Goal: Task Accomplishment & Management: Use online tool/utility

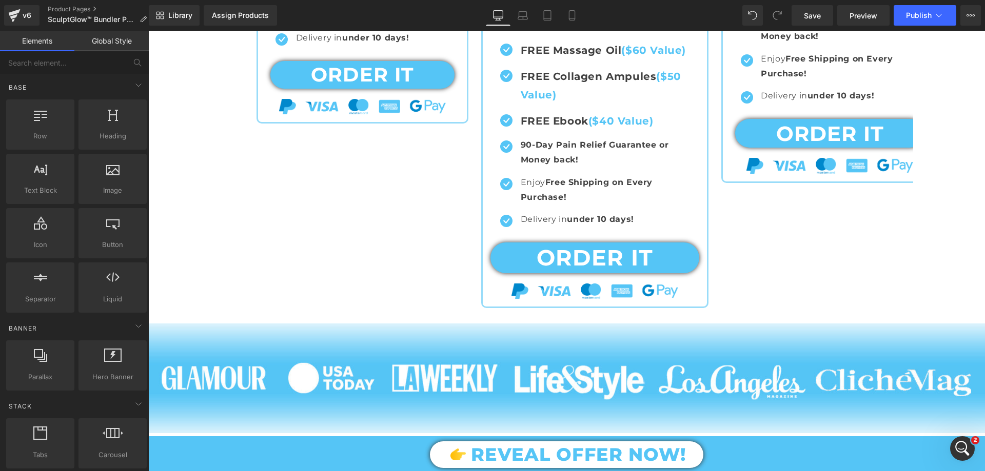
scroll to position [7654, 0]
click at [955, 452] on div "Open Intercom Messenger" at bounding box center [961, 447] width 34 height 34
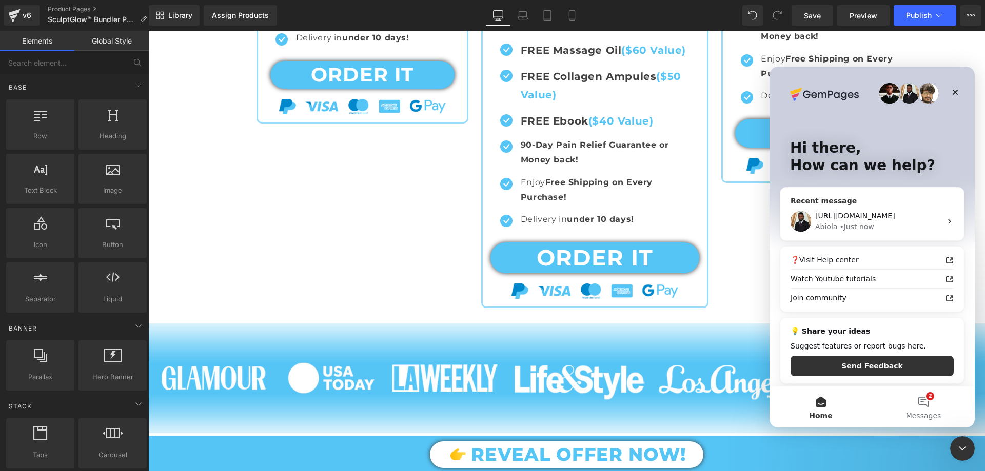
click at [889, 214] on span "[URL][DOMAIN_NAME]" at bounding box center [855, 216] width 80 height 8
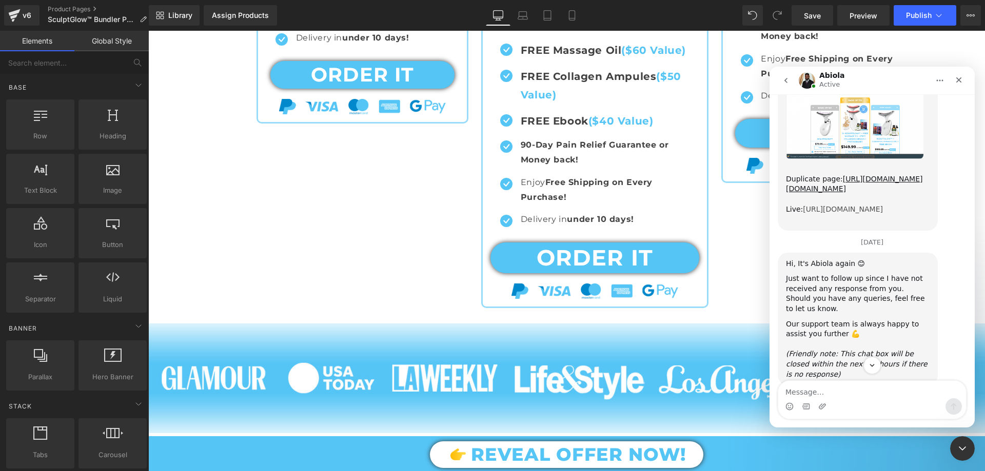
scroll to position [7295, 0]
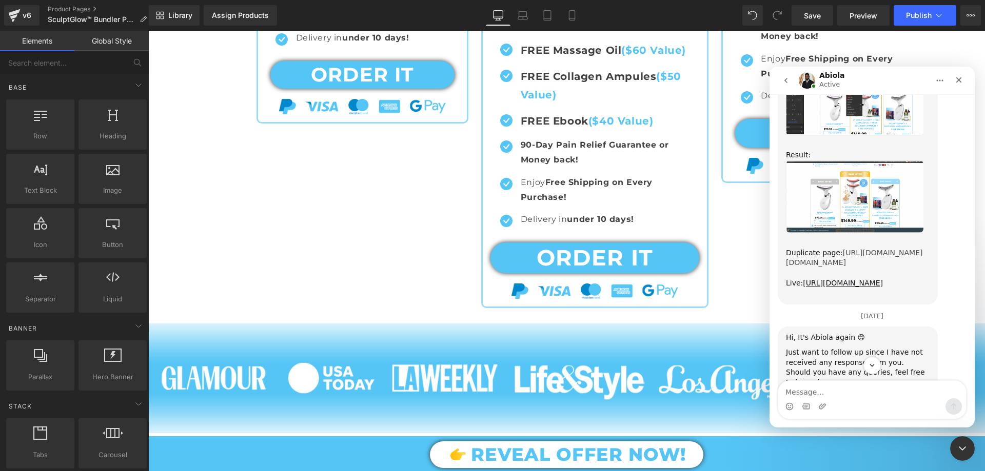
click at [860, 249] on link "[URL][DOMAIN_NAME][DOMAIN_NAME]" at bounding box center [854, 258] width 137 height 18
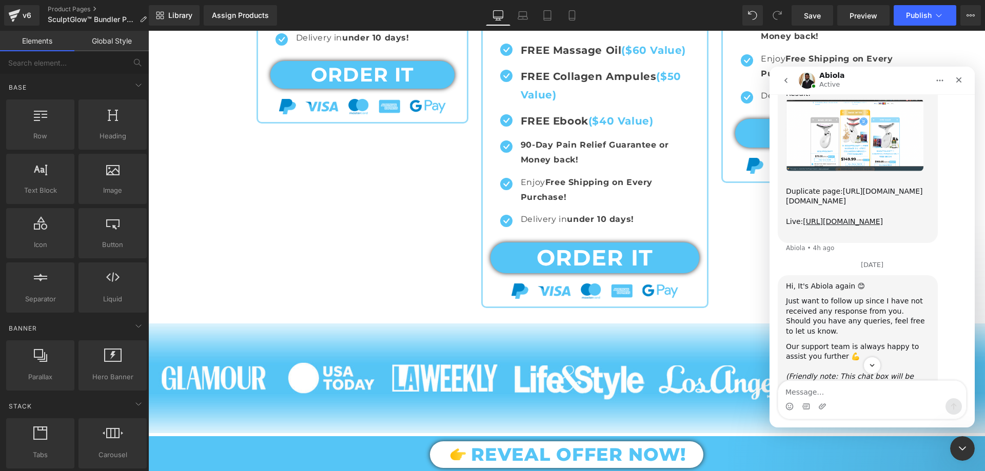
scroll to position [7664, 0]
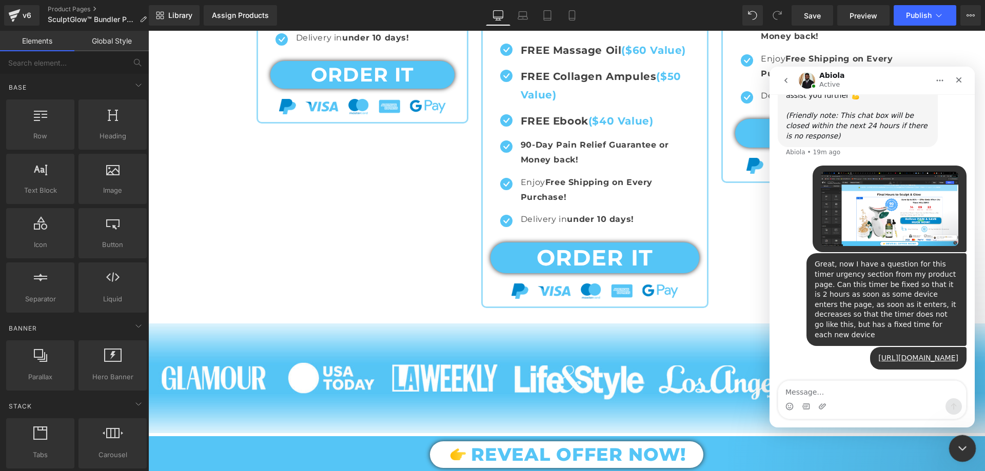
click at [963, 441] on icon "Close Intercom Messenger" at bounding box center [961, 447] width 12 height 12
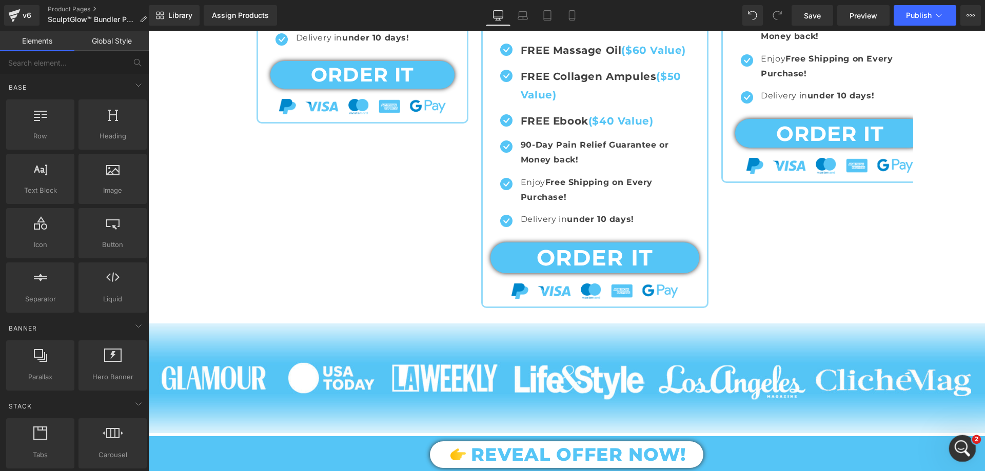
click at [960, 450] on icon "Open Intercom Messenger" at bounding box center [960, 447] width 17 height 17
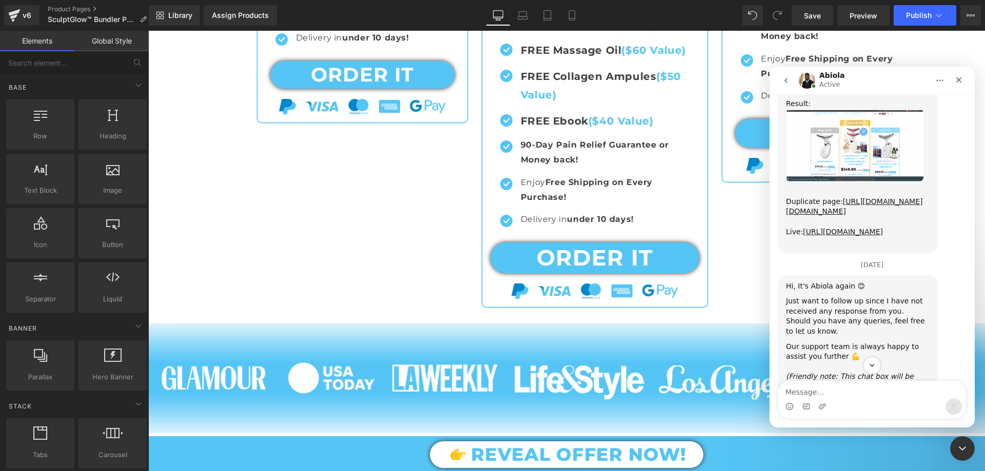
scroll to position [7654, 0]
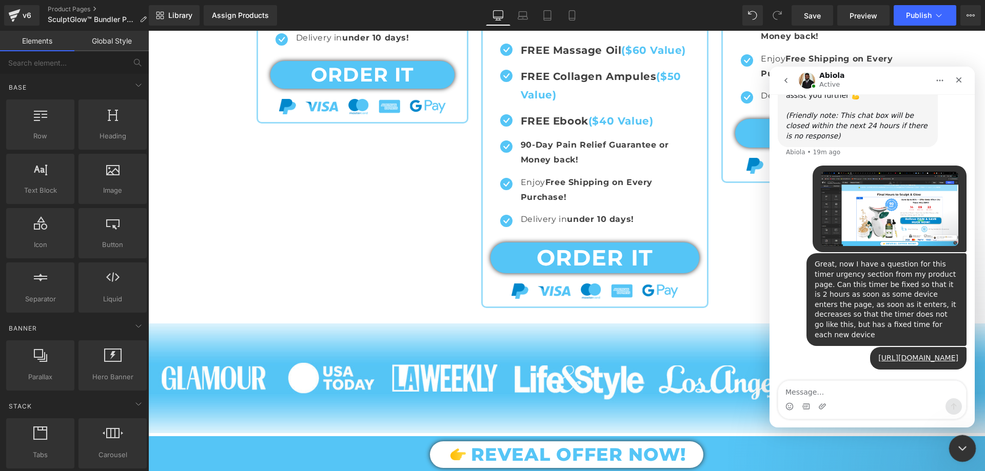
click at [955, 439] on div "Close Intercom Messenger" at bounding box center [960, 447] width 25 height 25
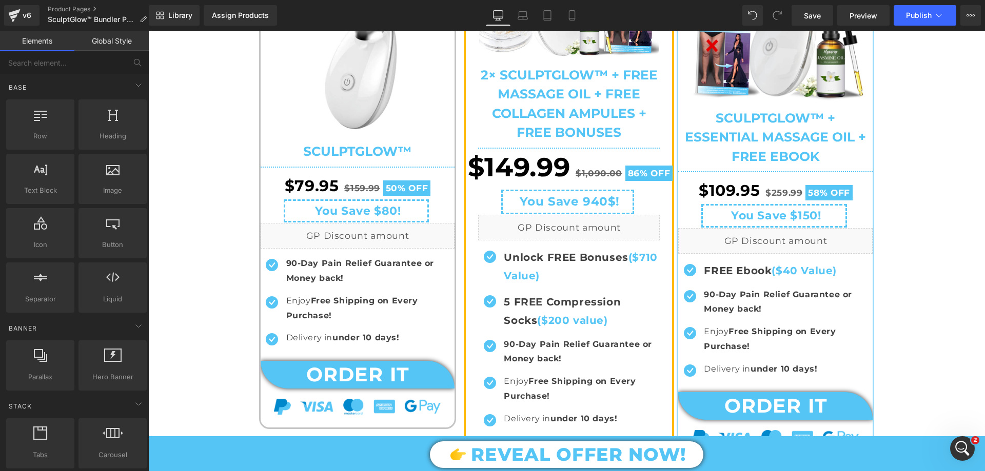
scroll to position [4725, 0]
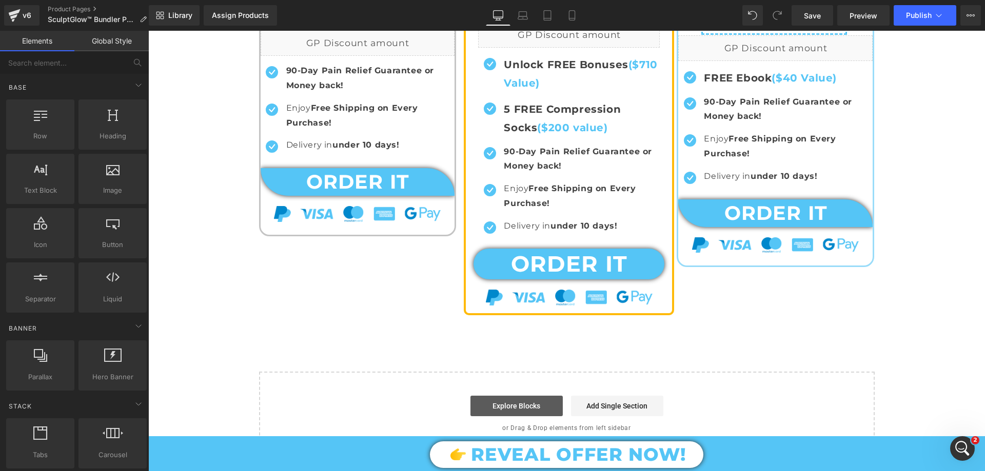
click at [522, 413] on link "Explore Blocks" at bounding box center [516, 406] width 92 height 21
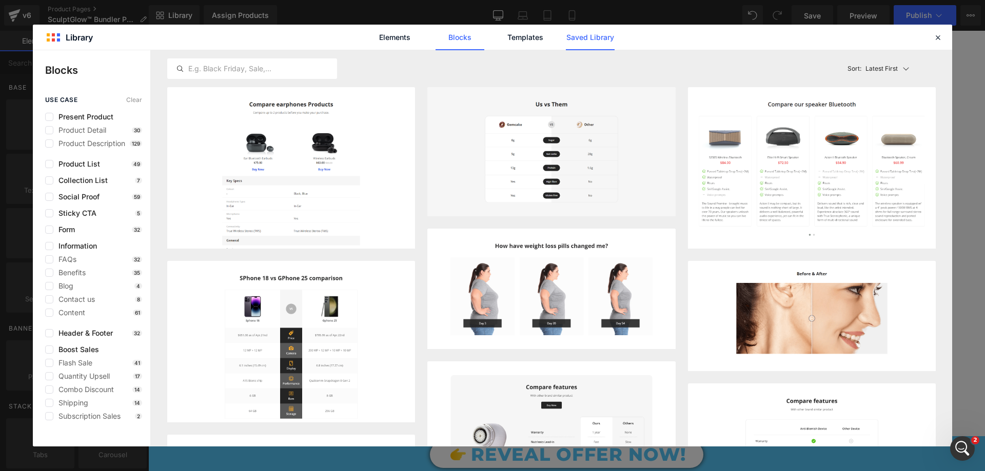
click at [596, 43] on link "Saved Library" at bounding box center [590, 38] width 49 height 26
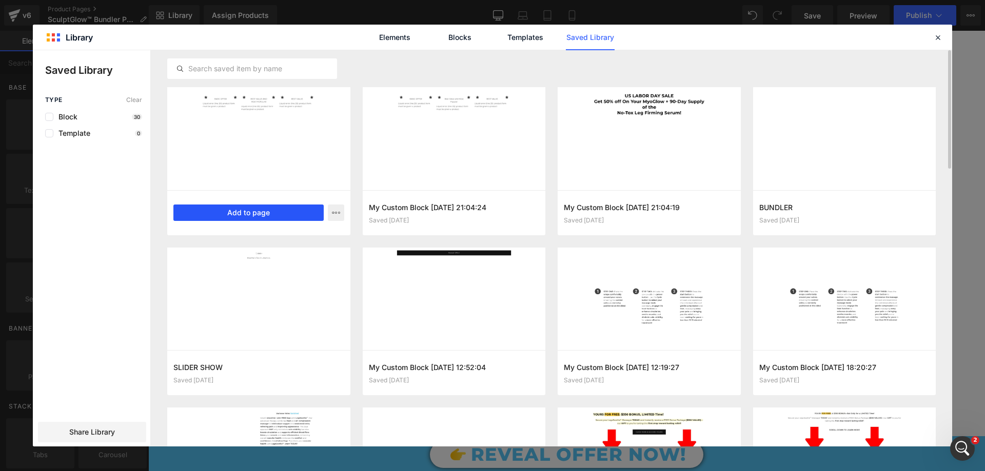
click at [314, 211] on button "Add to page" at bounding box center [248, 213] width 150 height 16
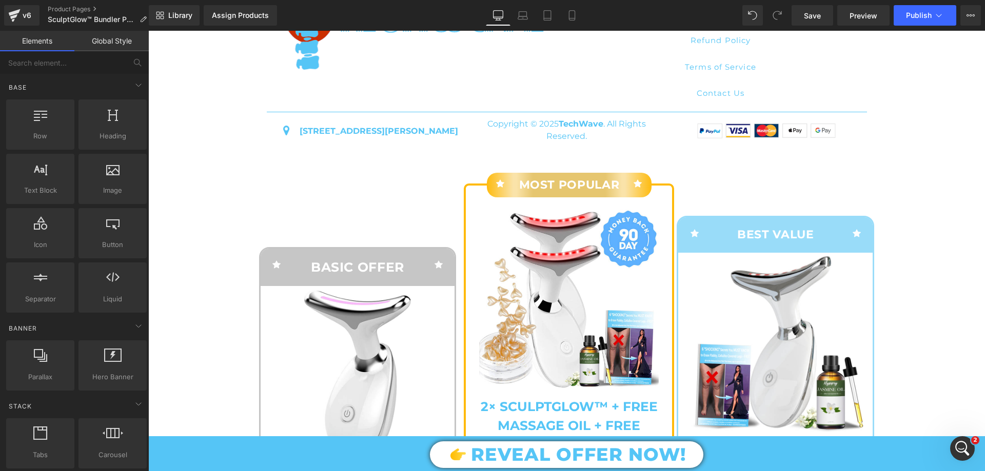
scroll to position [4059, 0]
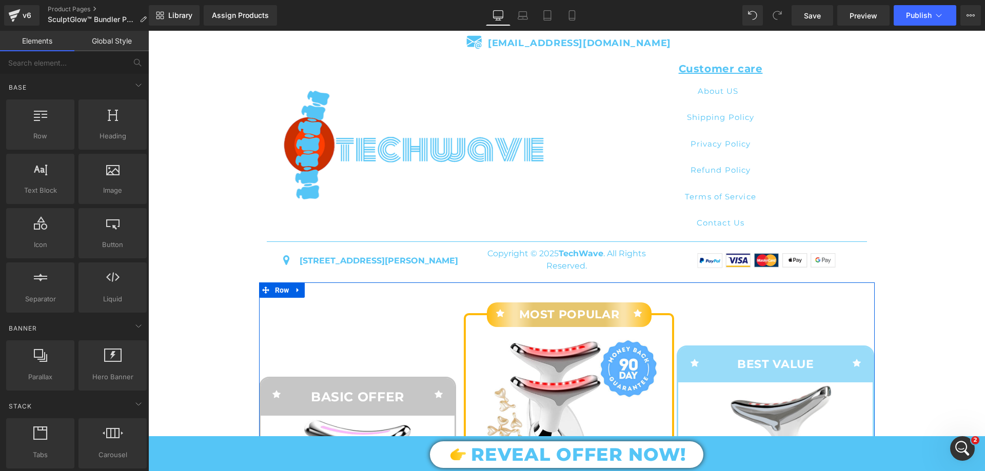
click at [297, 294] on icon at bounding box center [297, 290] width 7 height 8
click at [321, 294] on icon at bounding box center [324, 290] width 7 height 7
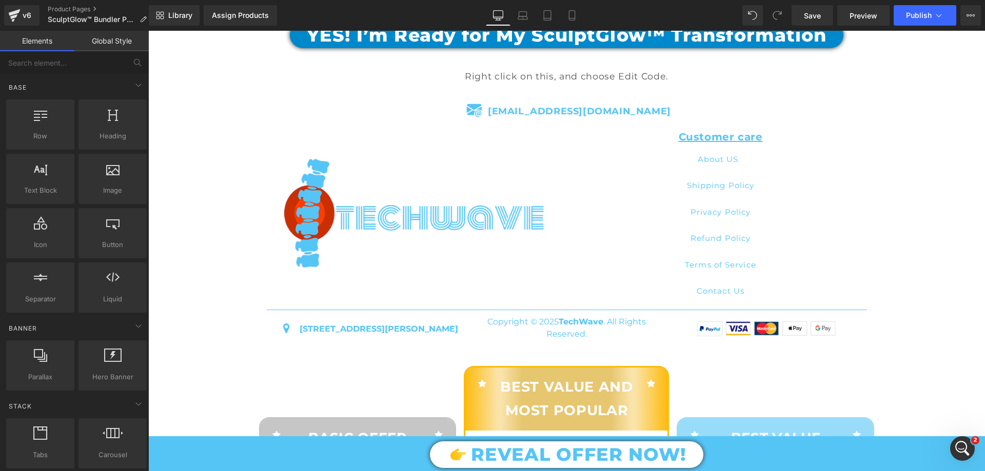
scroll to position [3842, 0]
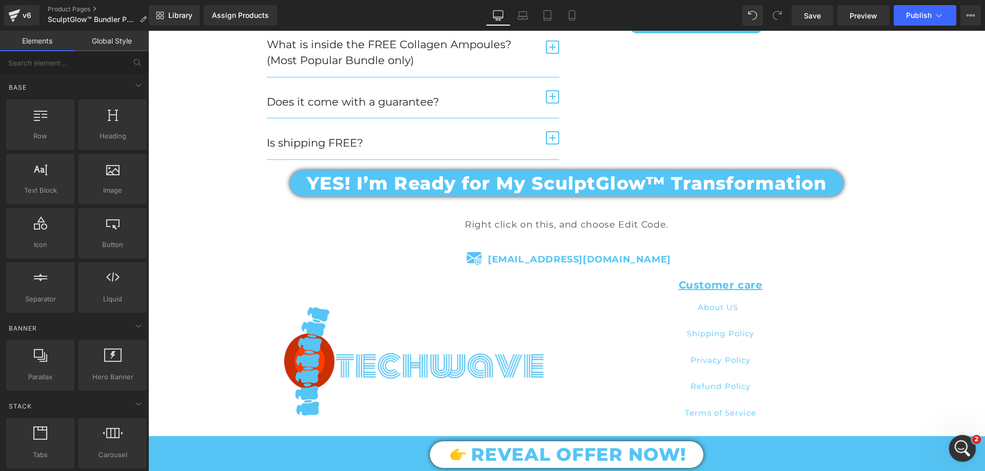
click at [961, 457] on div "Open Intercom Messenger" at bounding box center [961, 447] width 34 height 34
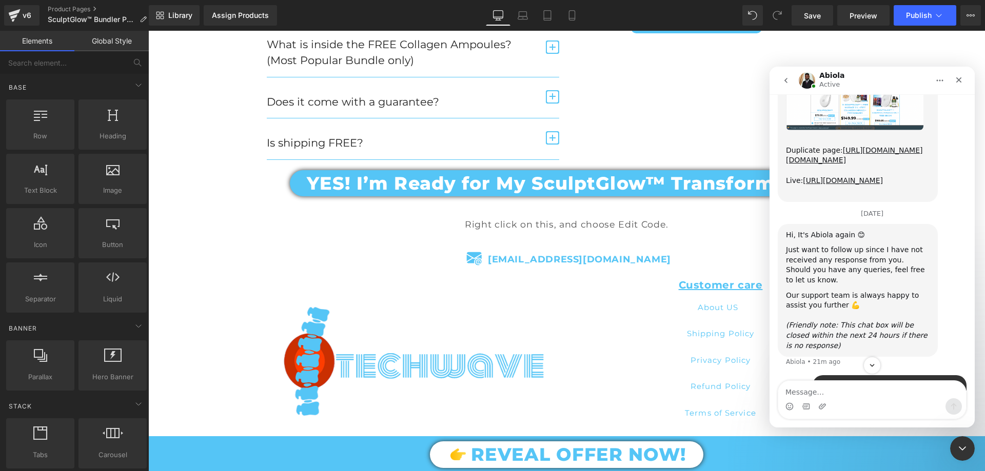
scroll to position [7654, 0]
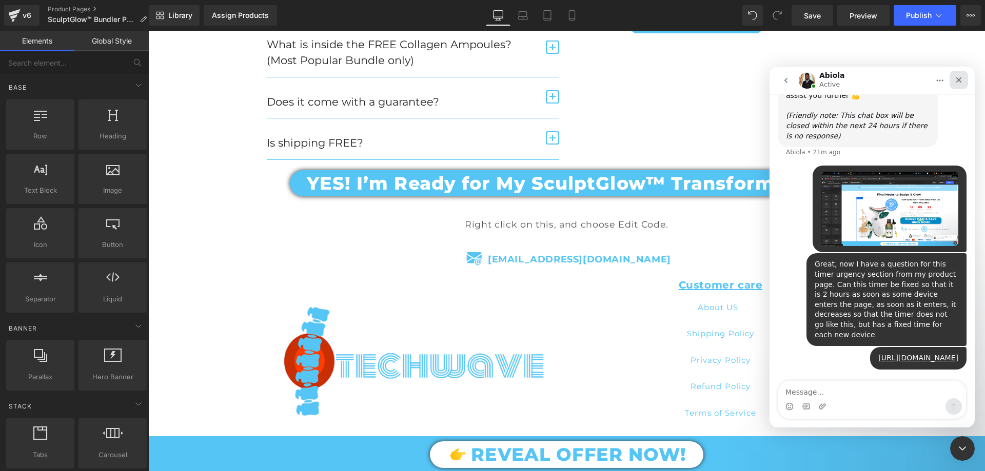
click at [958, 78] on icon "Close" at bounding box center [959, 80] width 8 height 8
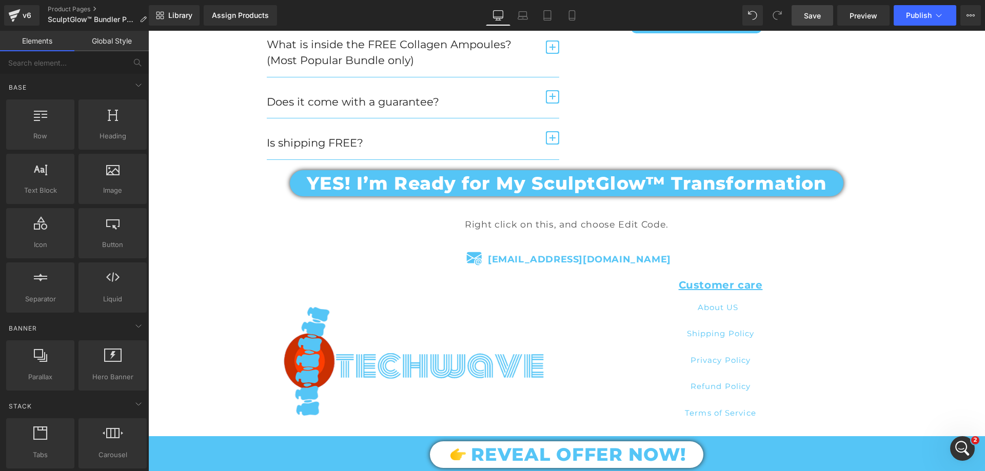
click at [816, 16] on span "Save" at bounding box center [812, 15] width 17 height 11
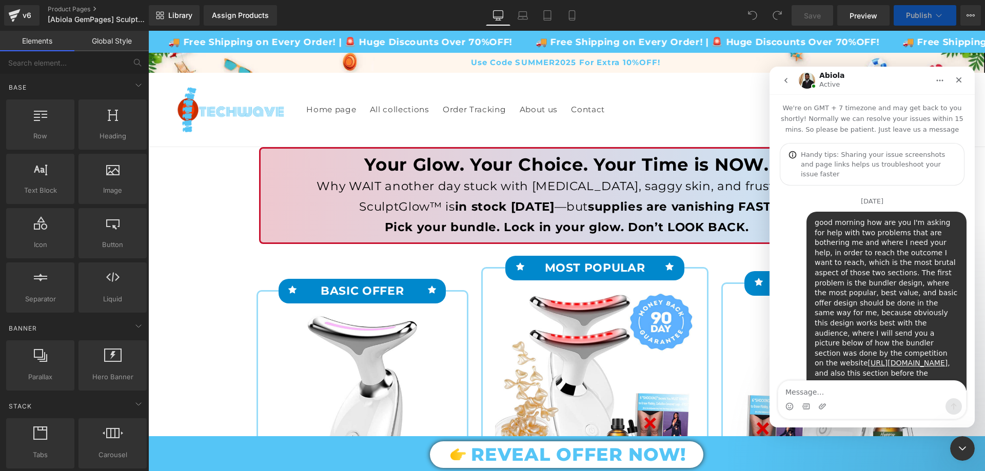
scroll to position [7654, 0]
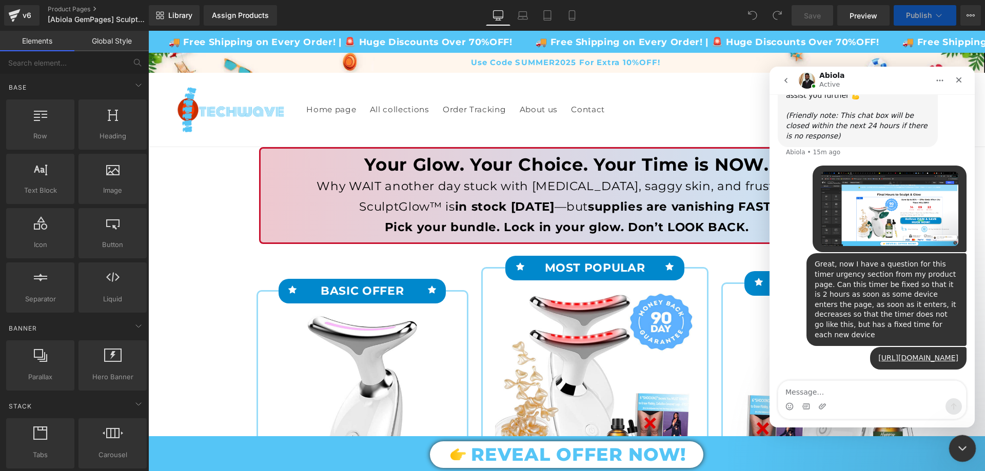
click at [958, 448] on icon "Close Intercom Messenger" at bounding box center [961, 447] width 12 height 12
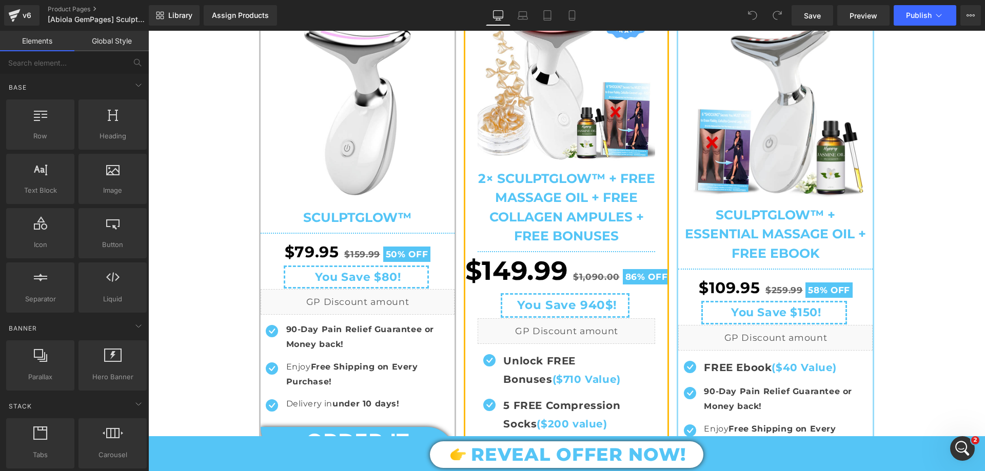
scroll to position [4278, 0]
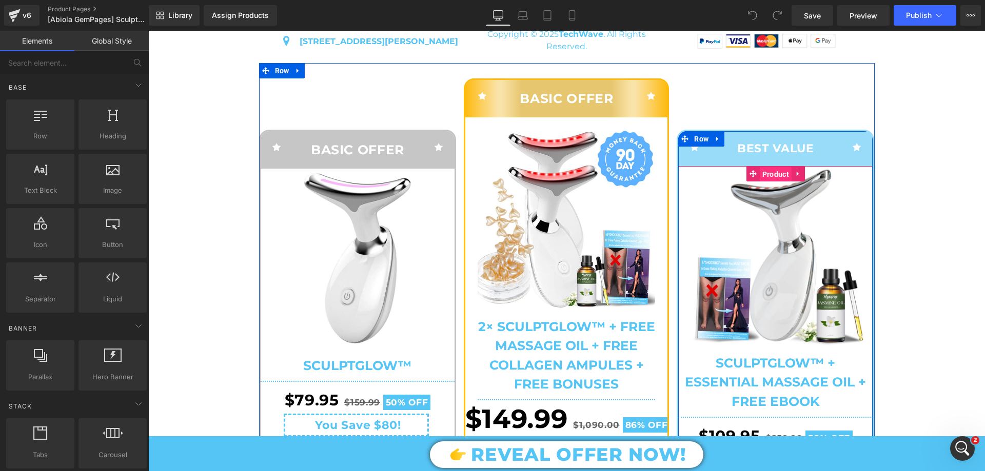
click at [779, 181] on span "Product" at bounding box center [776, 174] width 32 height 15
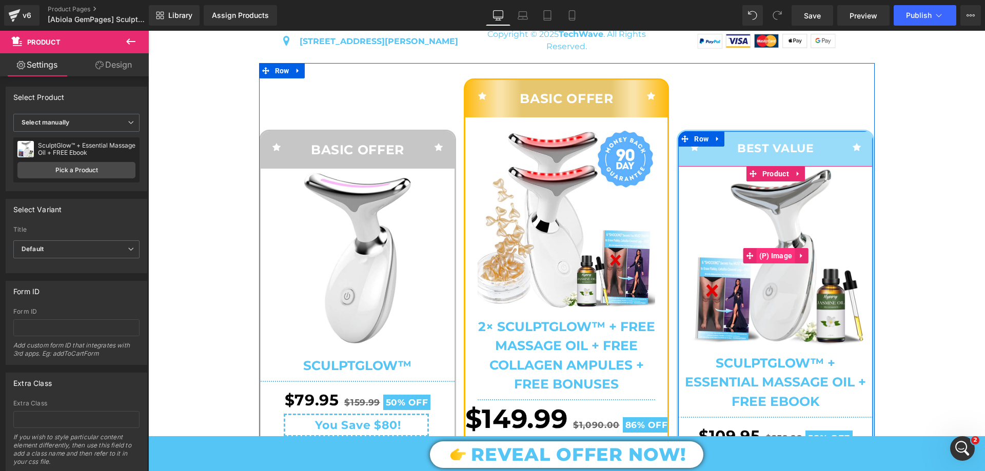
click at [779, 264] on span "(P) Image" at bounding box center [776, 255] width 38 height 15
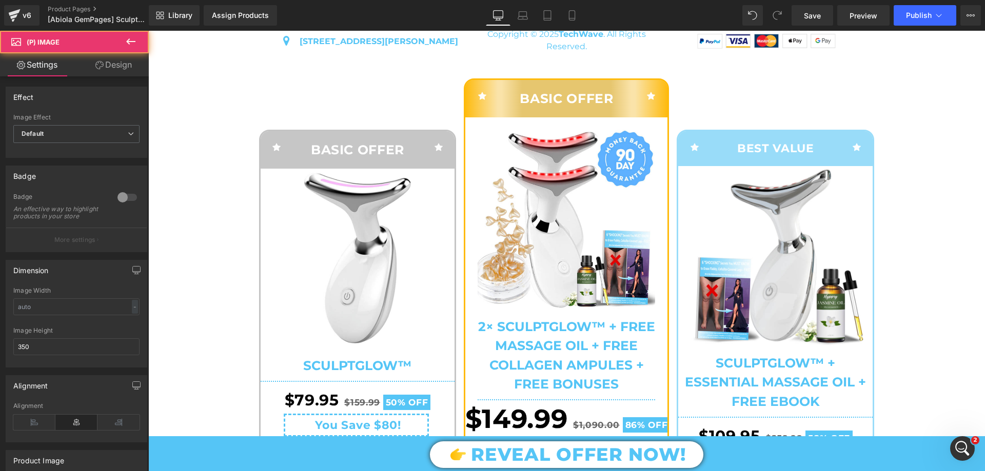
click at [131, 68] on link "Design" at bounding box center [113, 64] width 74 height 23
click at [0, 0] on div "Spacing" at bounding box center [0, 0] width 0 height 0
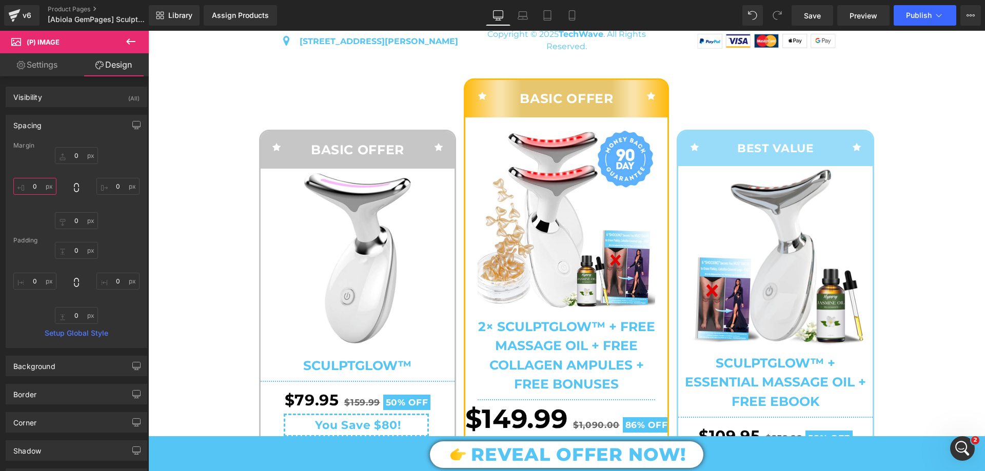
click at [38, 185] on input "text" at bounding box center [34, 186] width 43 height 17
type input "1"
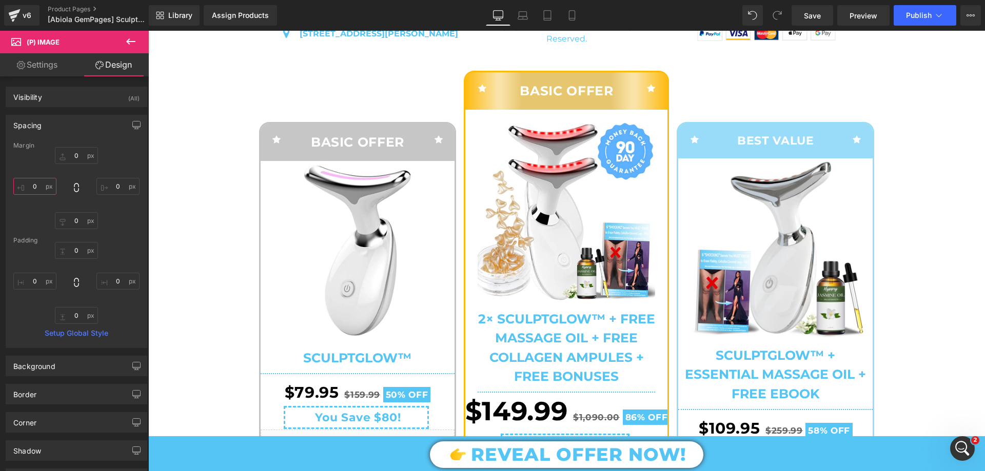
scroll to position [4329, 0]
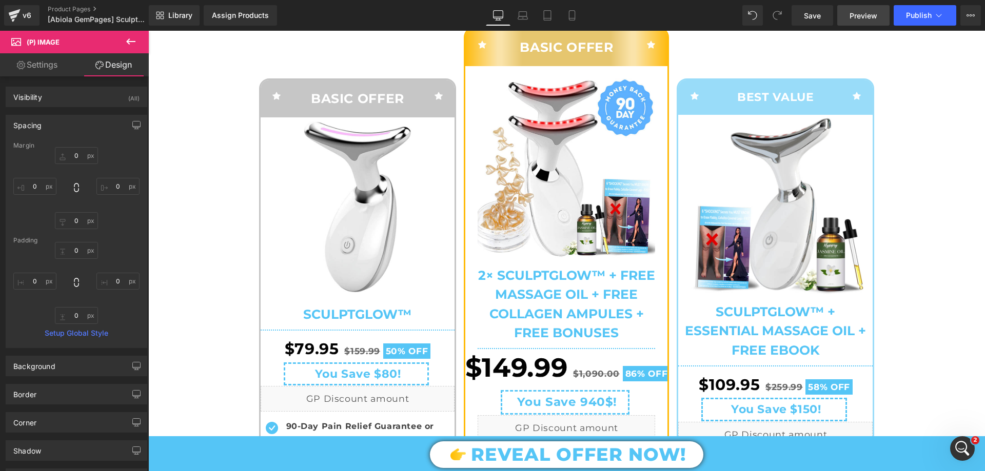
click at [864, 17] on span "Preview" at bounding box center [863, 15] width 28 height 11
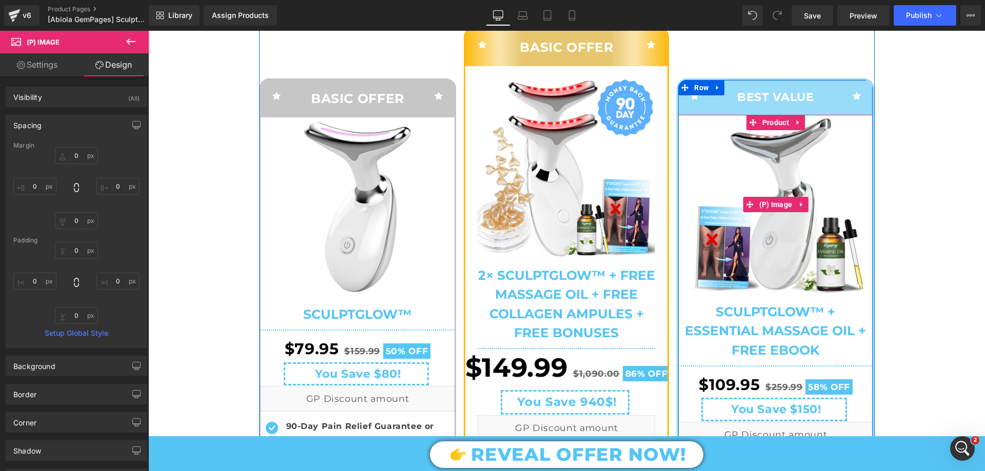
scroll to position [4535, 0]
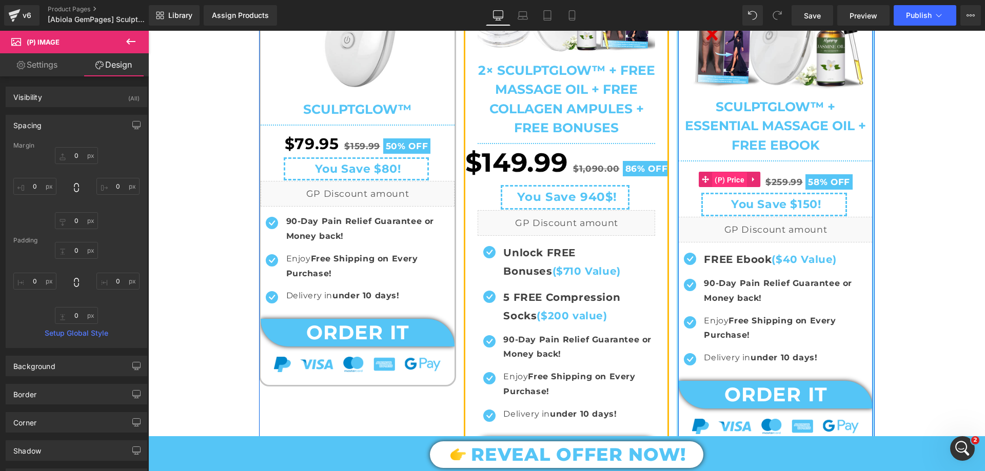
click at [736, 188] on span "(P) Price" at bounding box center [729, 179] width 35 height 15
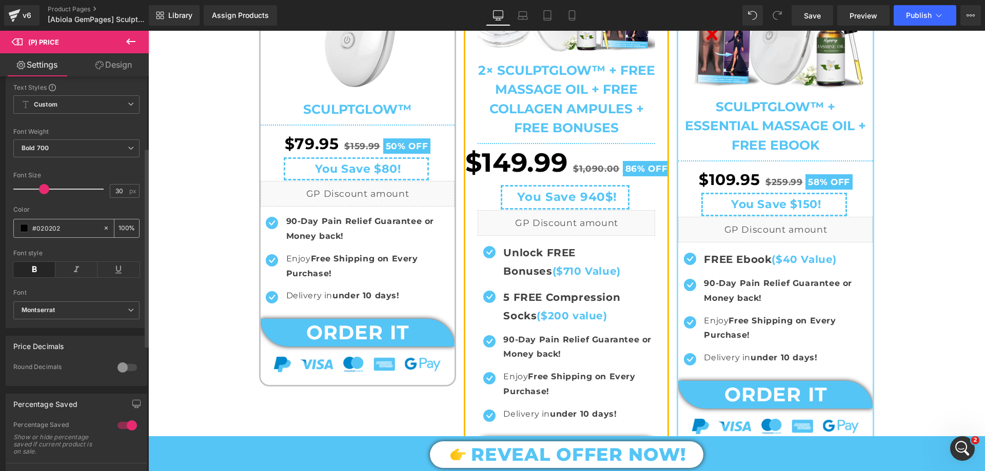
scroll to position [205, 0]
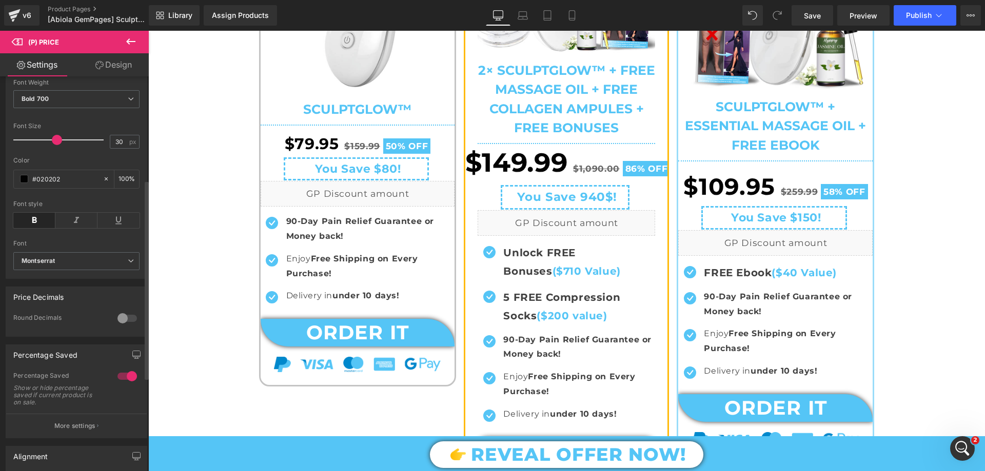
drag, startPoint x: 43, startPoint y: 148, endPoint x: 55, endPoint y: 144, distance: 13.1
click at [55, 144] on span at bounding box center [57, 140] width 10 height 10
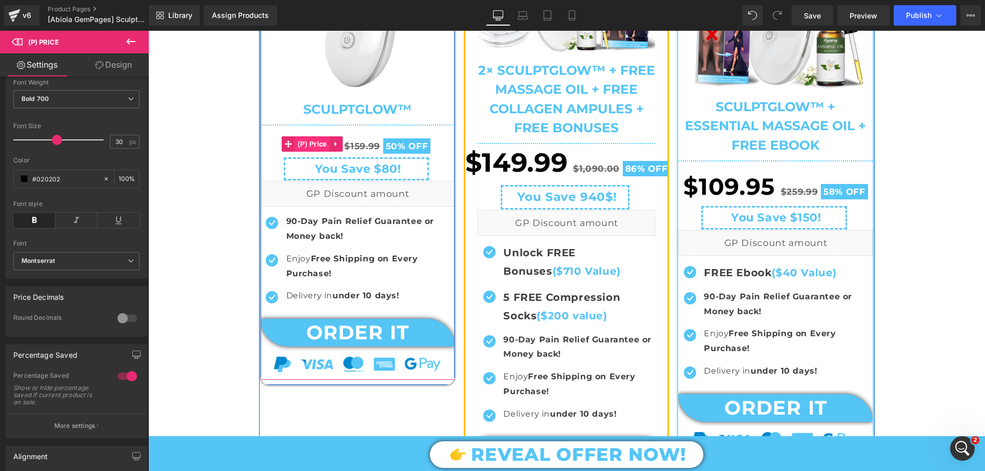
click at [310, 152] on span "(P) Price" at bounding box center [312, 143] width 35 height 15
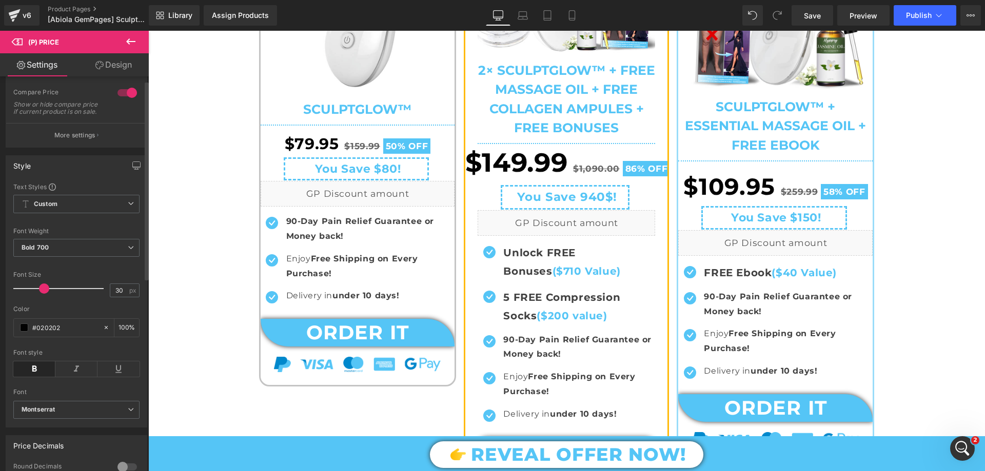
scroll to position [154, 0]
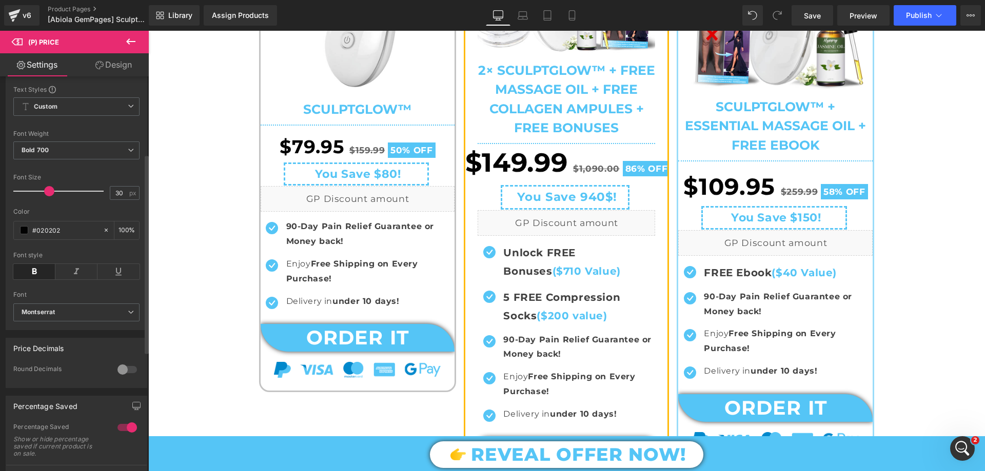
drag, startPoint x: 44, startPoint y: 198, endPoint x: 49, endPoint y: 198, distance: 5.2
click at [49, 196] on span at bounding box center [49, 191] width 10 height 10
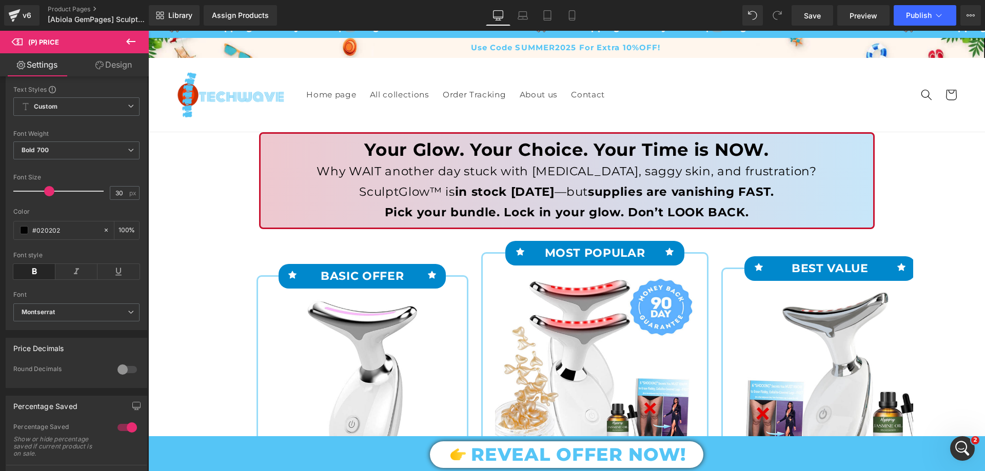
scroll to position [256, 0]
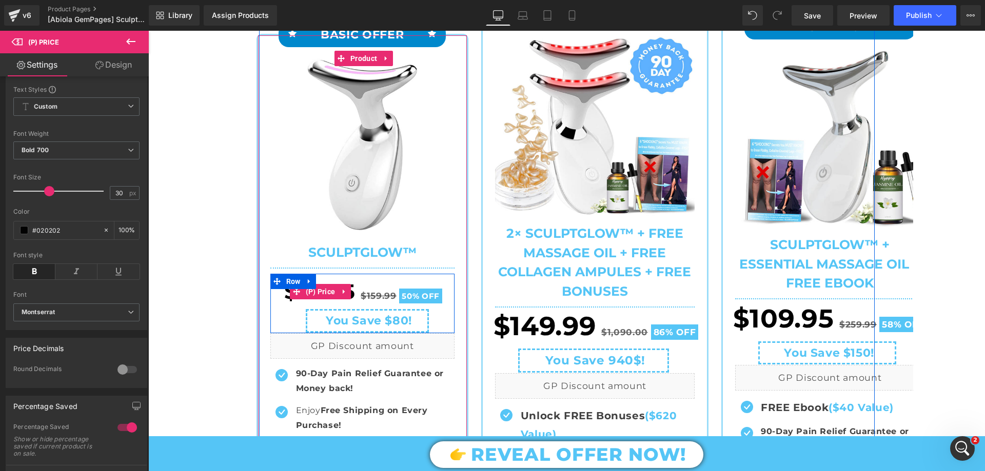
click at [323, 295] on span "(P) Price" at bounding box center [320, 291] width 35 height 15
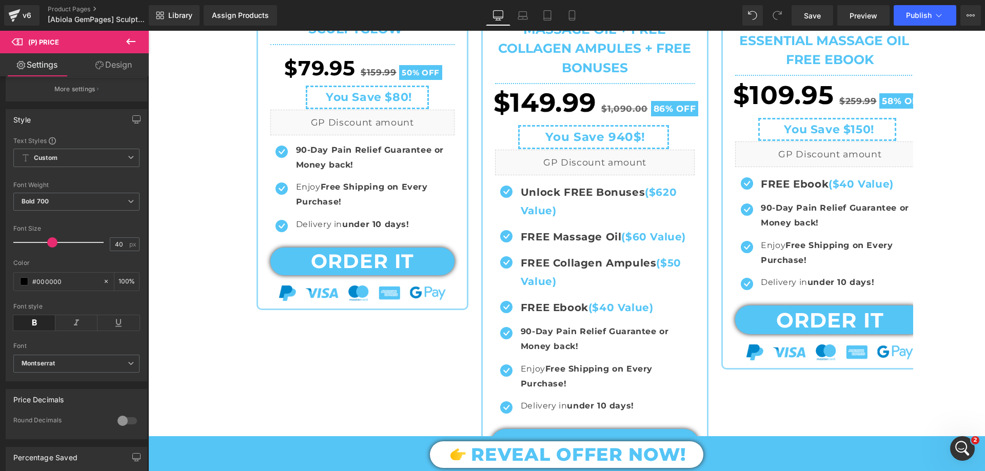
scroll to position [462, 0]
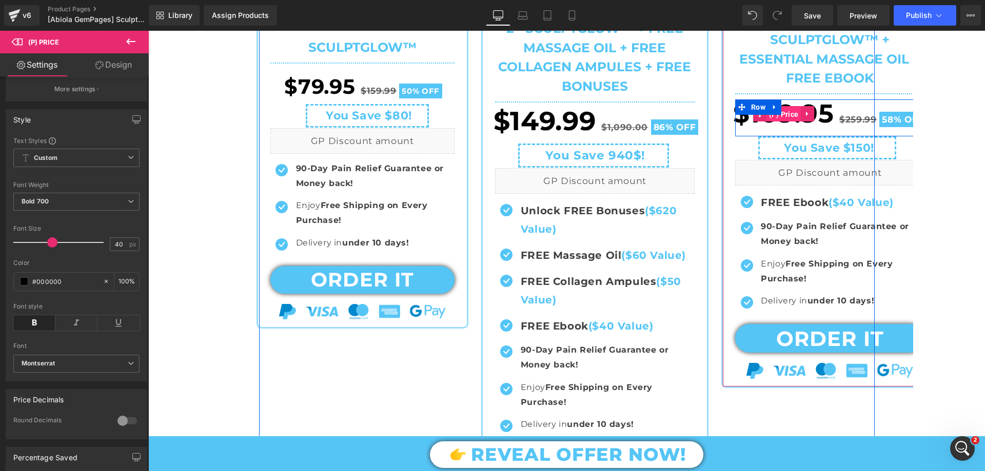
click at [785, 114] on span "(P) Price" at bounding box center [783, 114] width 35 height 15
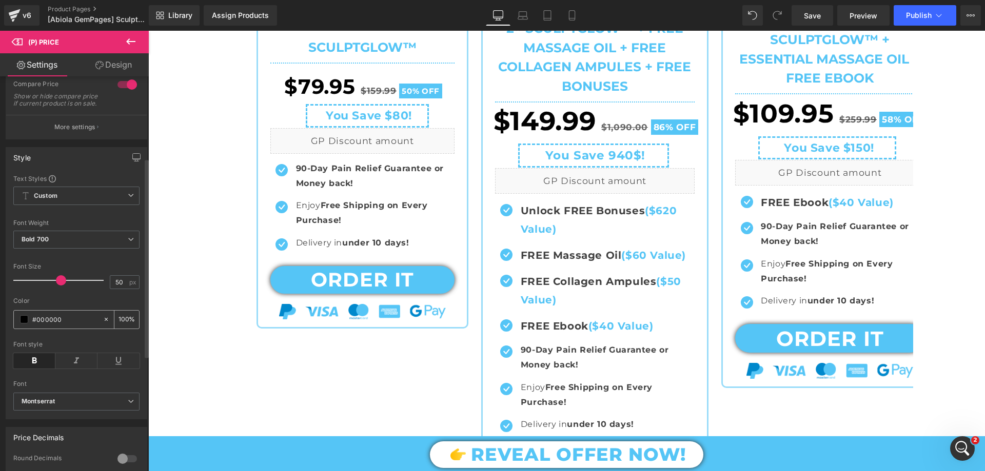
scroll to position [205, 0]
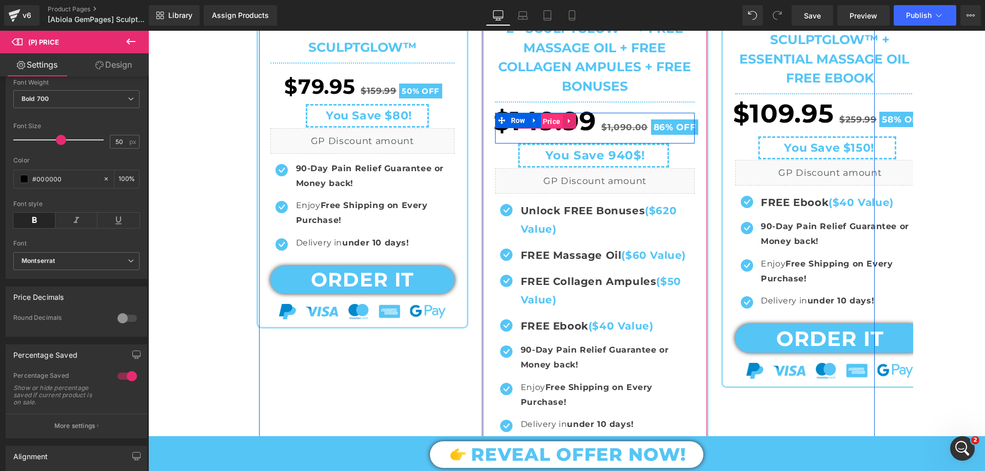
click at [551, 124] on span "(P) Price" at bounding box center [545, 121] width 35 height 15
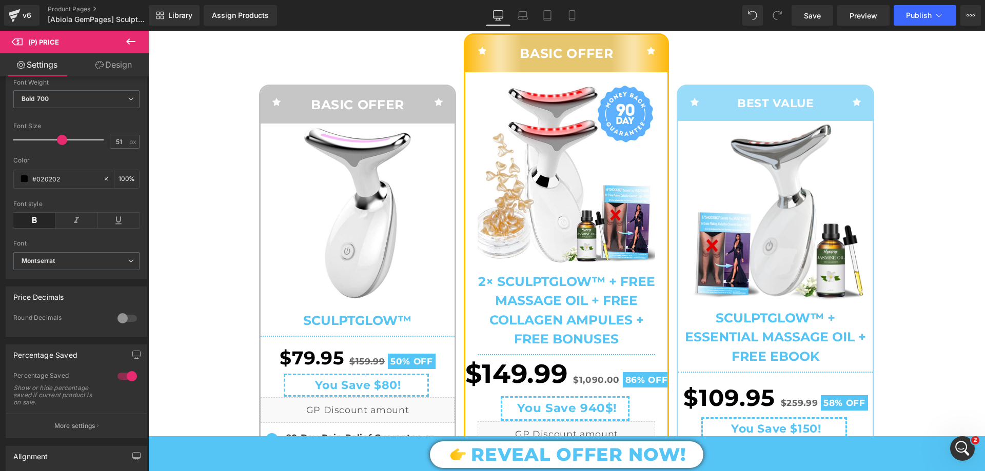
scroll to position [4514, 0]
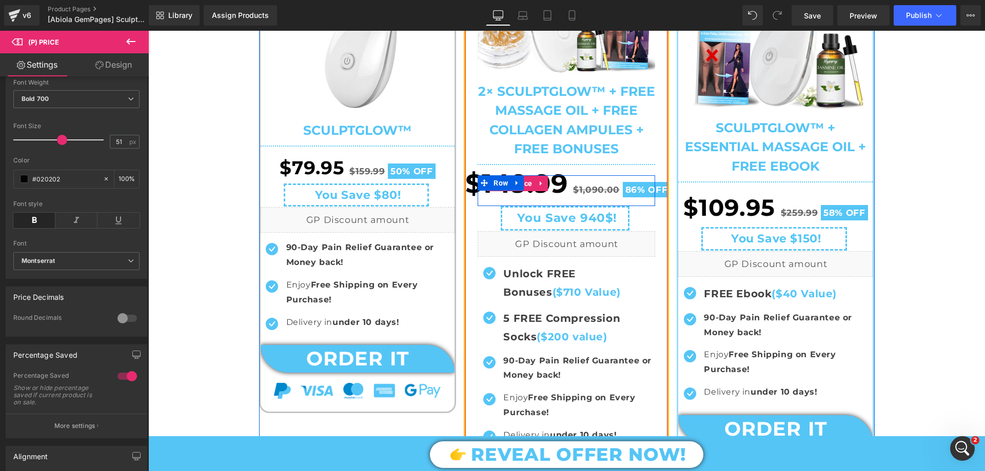
click at [534, 183] on span "$149.99" at bounding box center [516, 183] width 103 height 45
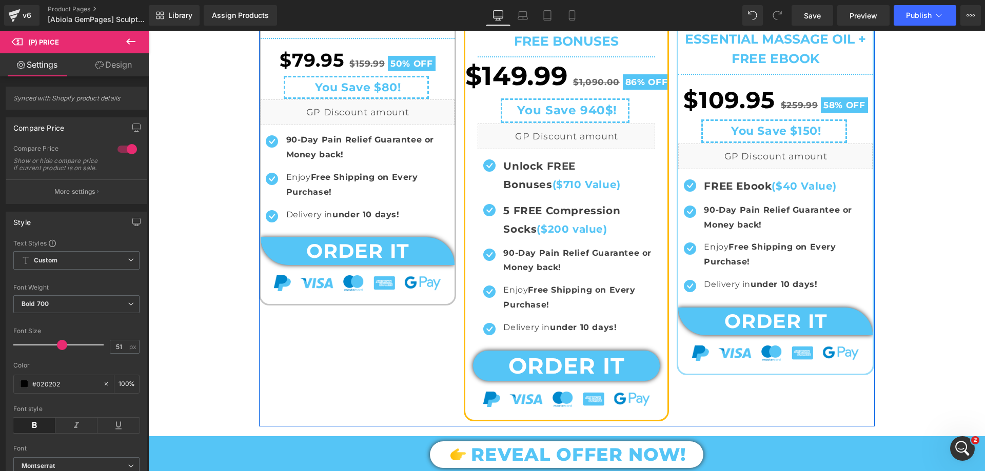
scroll to position [4432, 0]
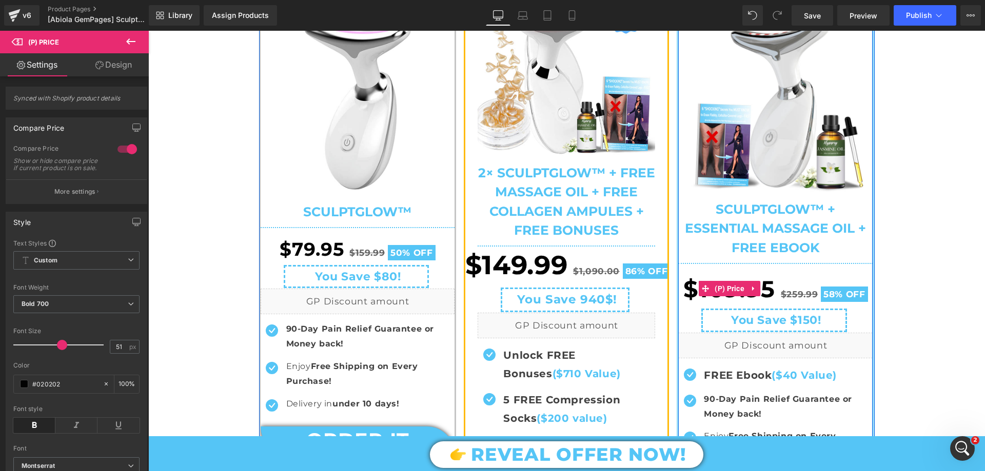
click at [736, 292] on span "$109.95" at bounding box center [729, 289] width 92 height 40
click at [734, 297] on span "(P) Price" at bounding box center [729, 289] width 35 height 15
click at [706, 284] on span "$109.95" at bounding box center [729, 289] width 92 height 40
click at [718, 296] on span "(P) Price" at bounding box center [729, 288] width 35 height 15
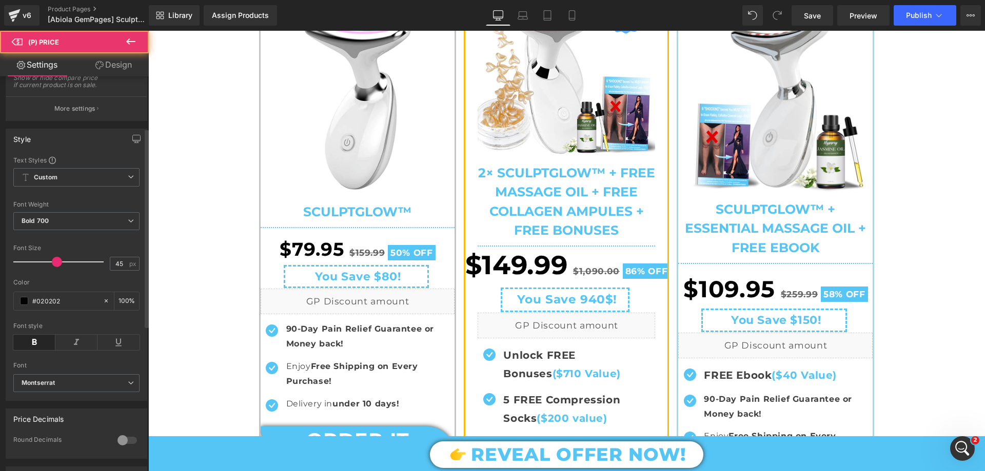
scroll to position [103, 0]
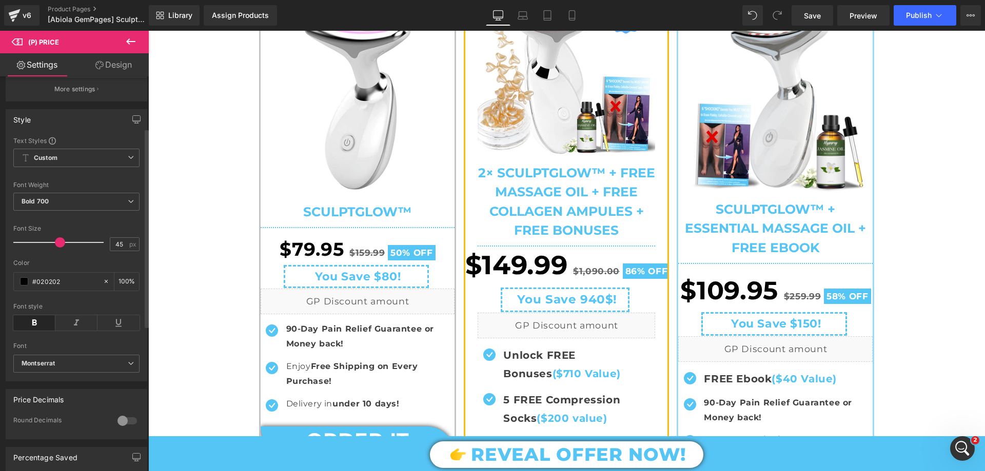
click at [56, 248] on span at bounding box center [60, 242] width 10 height 10
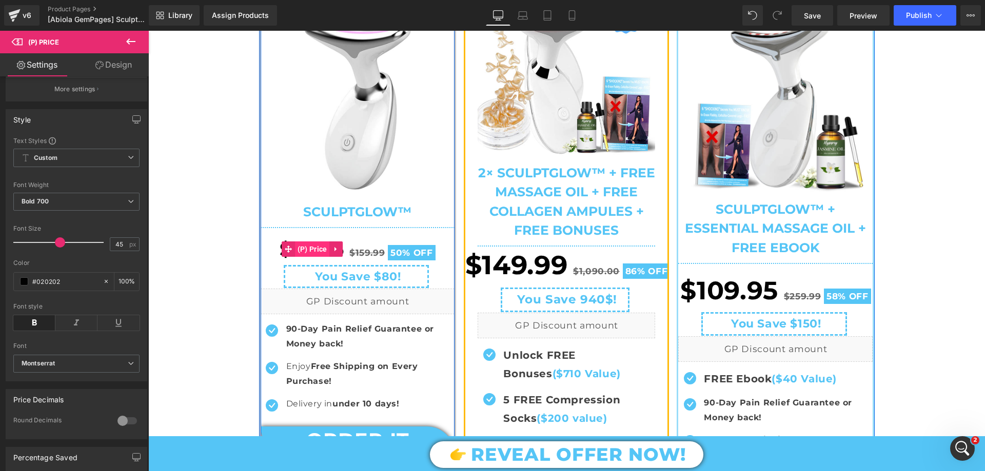
click at [321, 257] on span "(P) Price" at bounding box center [312, 249] width 35 height 15
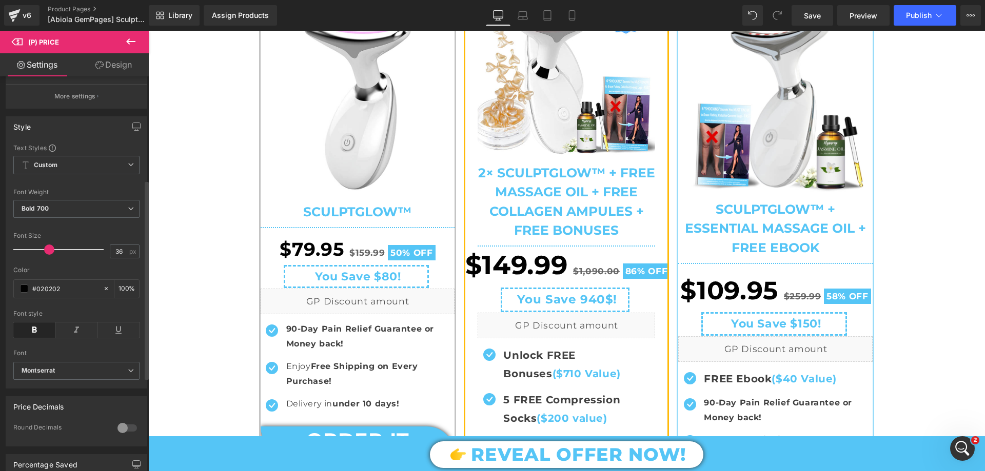
scroll to position [205, 0]
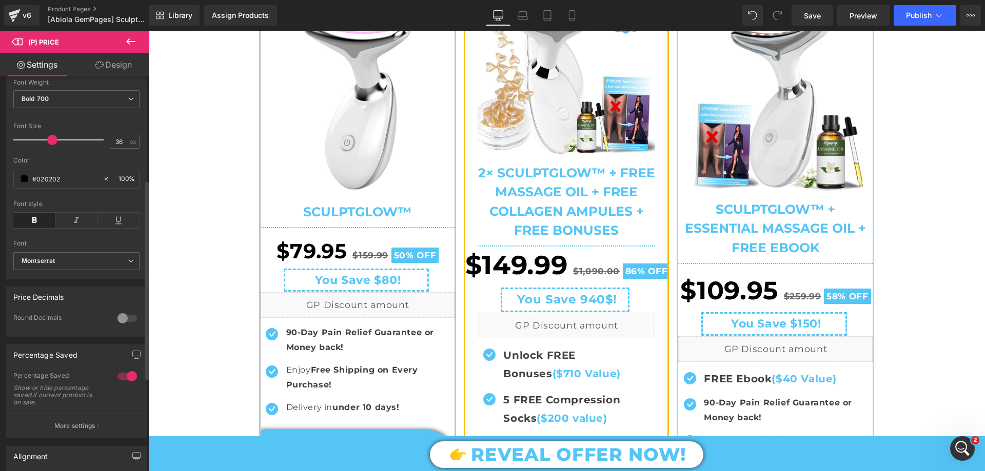
click at [52, 145] on span at bounding box center [52, 140] width 10 height 10
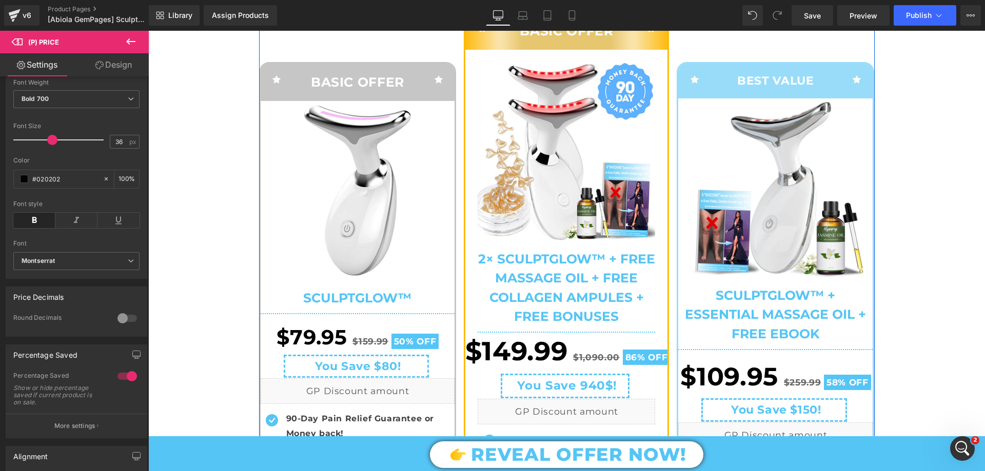
scroll to position [4227, 0]
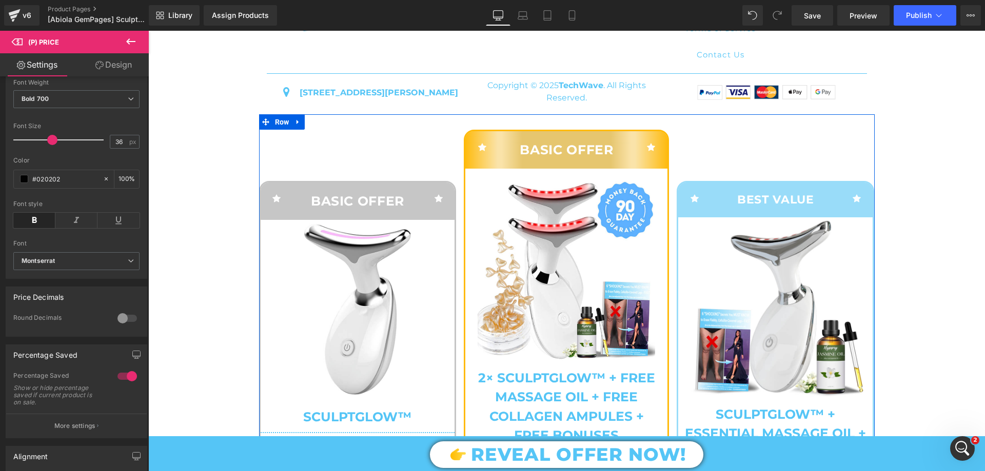
drag, startPoint x: 272, startPoint y: 135, endPoint x: 279, endPoint y: 186, distance: 50.6
click at [273, 130] on span "Row" at bounding box center [281, 121] width 19 height 15
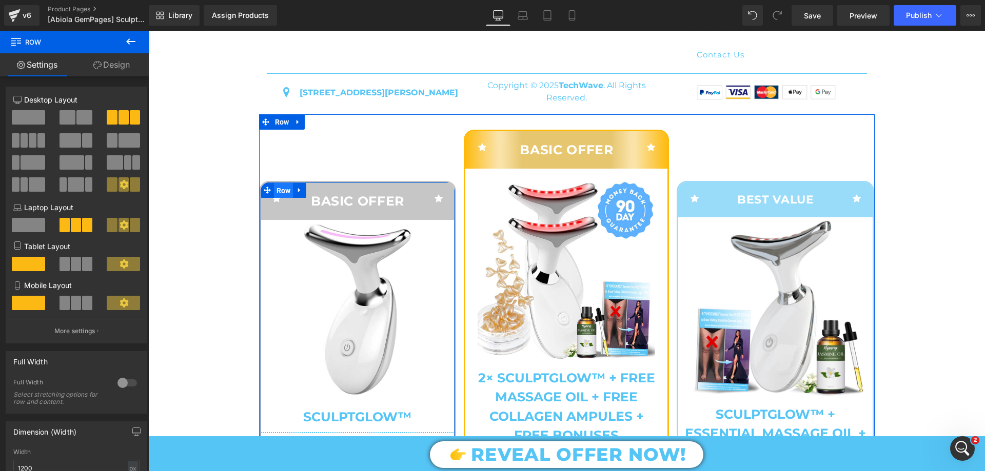
click at [274, 198] on span "Row" at bounding box center [283, 190] width 19 height 15
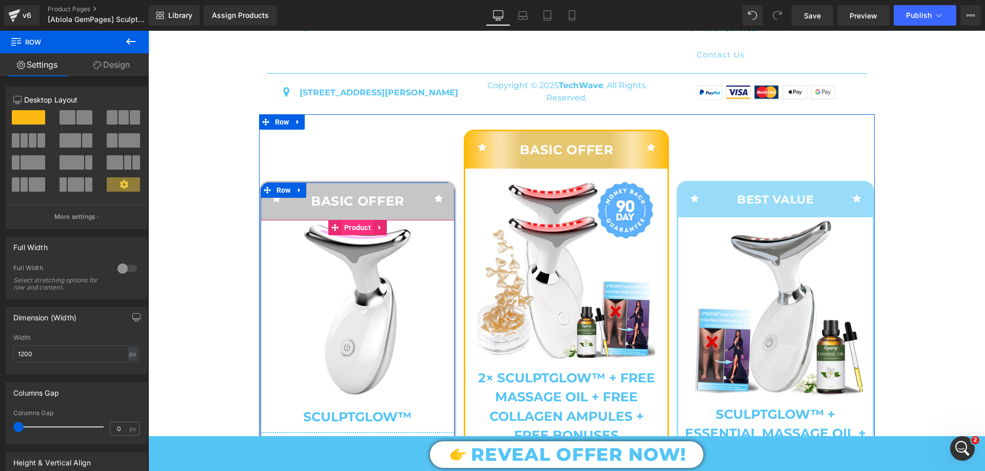
click at [356, 235] on span "Product" at bounding box center [358, 227] width 32 height 15
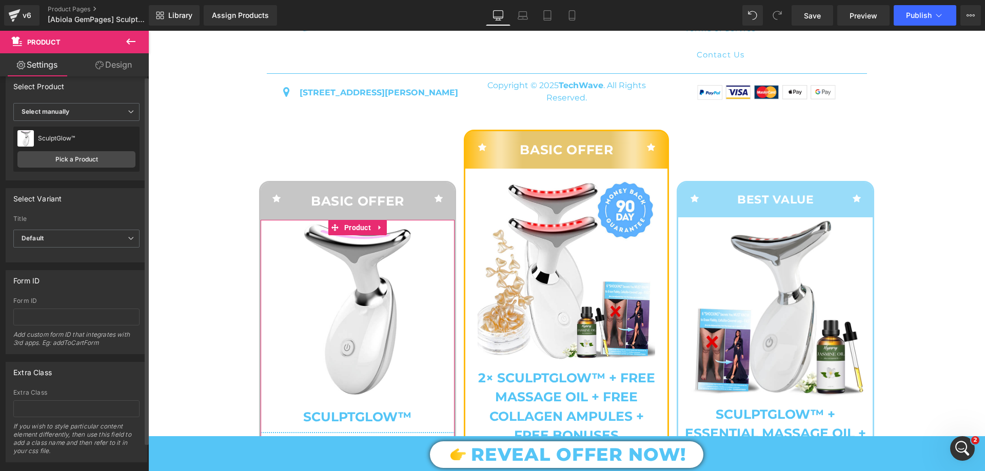
scroll to position [0, 0]
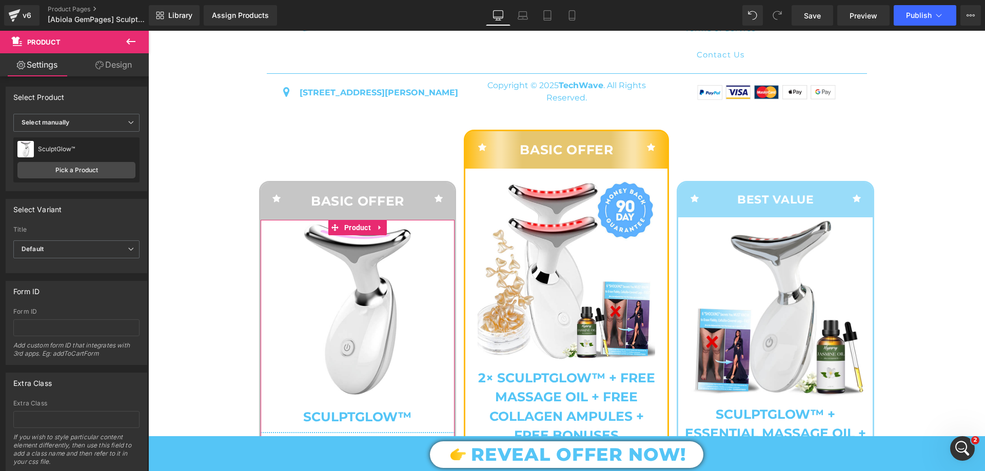
click at [127, 64] on link "Design" at bounding box center [113, 64] width 74 height 23
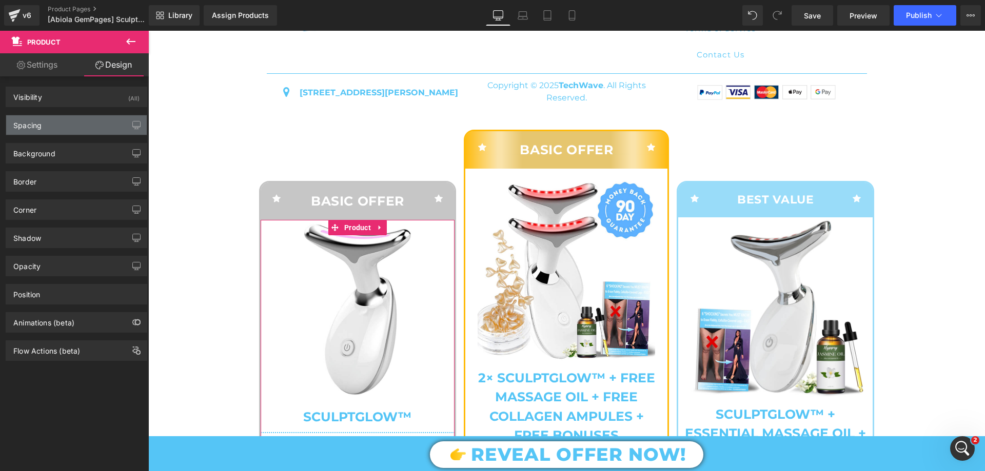
click at [46, 128] on div "Spacing" at bounding box center [76, 124] width 141 height 19
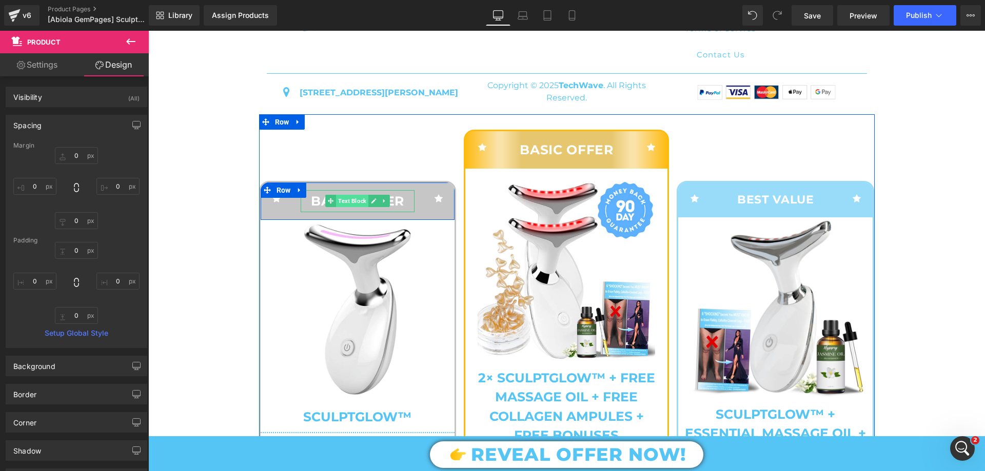
click at [354, 207] on span "Text Block" at bounding box center [352, 201] width 32 height 12
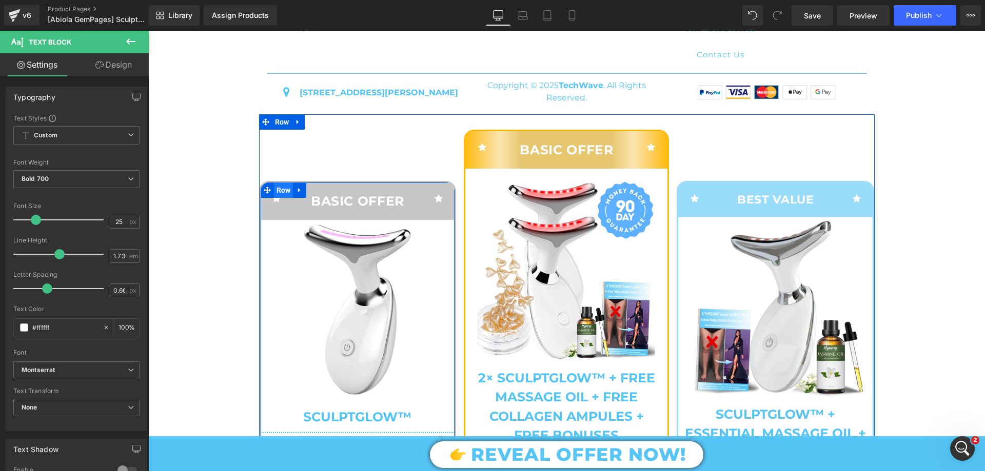
click at [283, 198] on span "Row" at bounding box center [283, 190] width 19 height 15
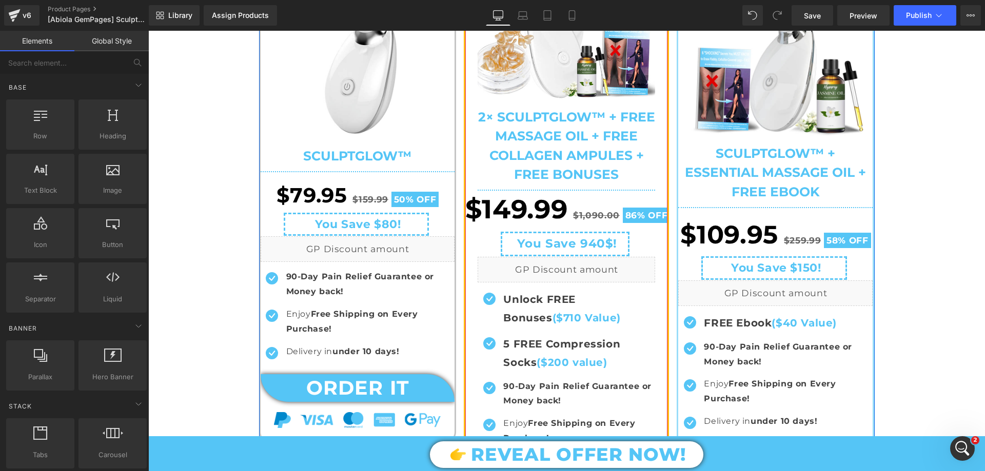
scroll to position [4483, 0]
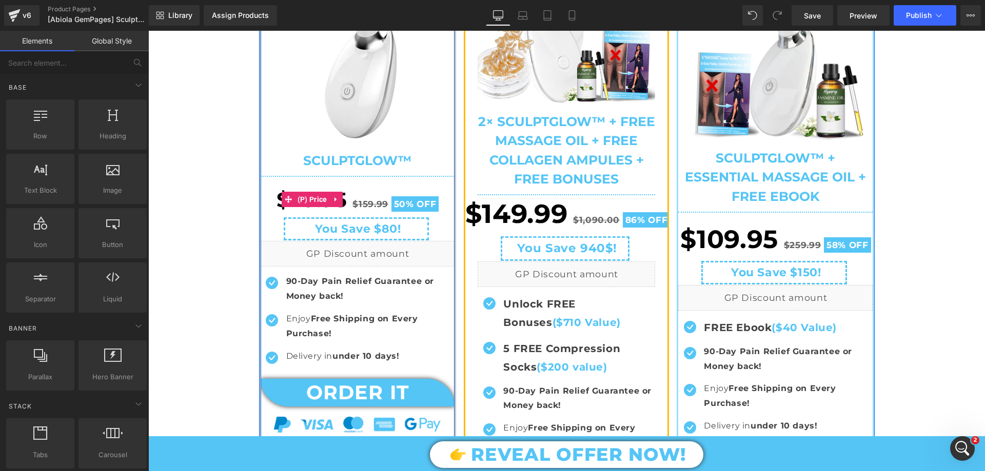
click at [307, 207] on span "(P) Price" at bounding box center [312, 199] width 35 height 15
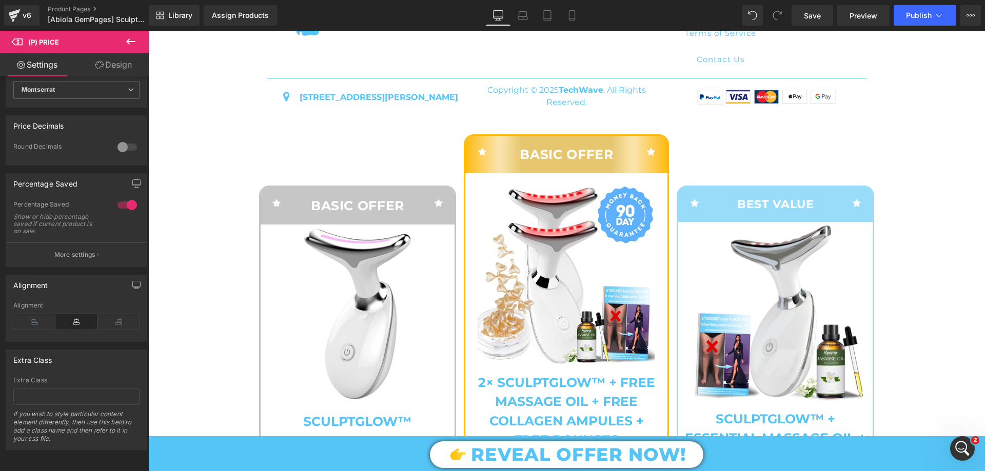
scroll to position [4278, 0]
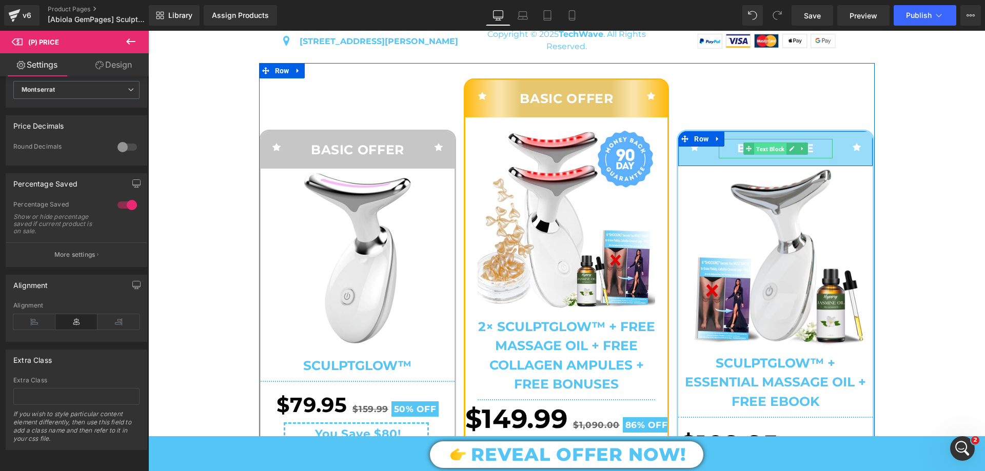
click at [767, 155] on span "Text Block" at bounding box center [770, 149] width 32 height 12
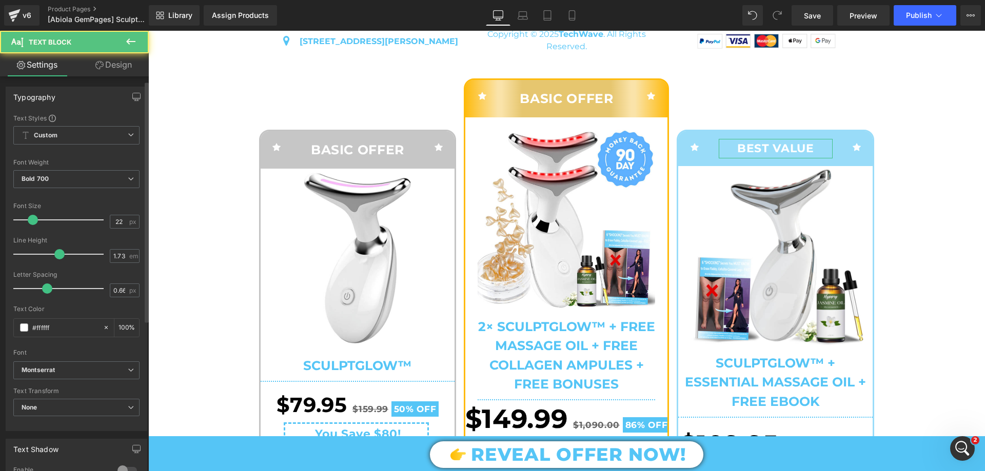
scroll to position [51, 0]
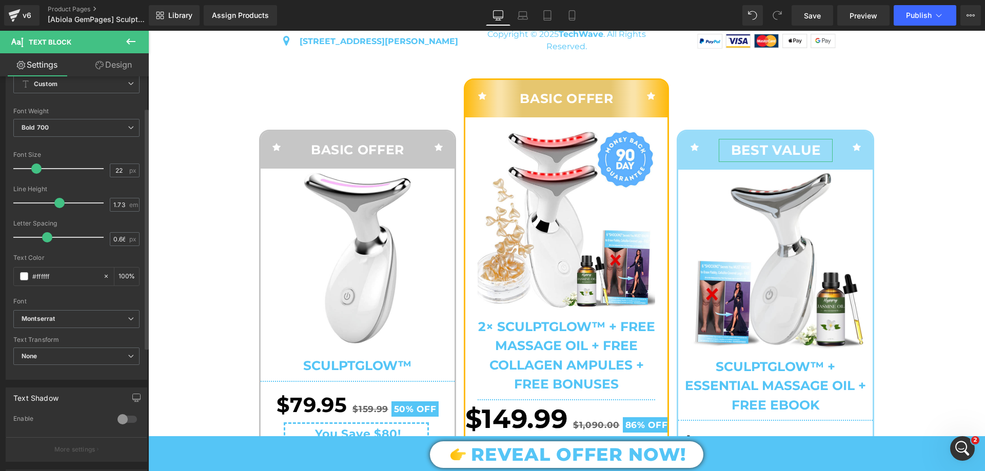
click at [34, 168] on span at bounding box center [36, 169] width 10 height 10
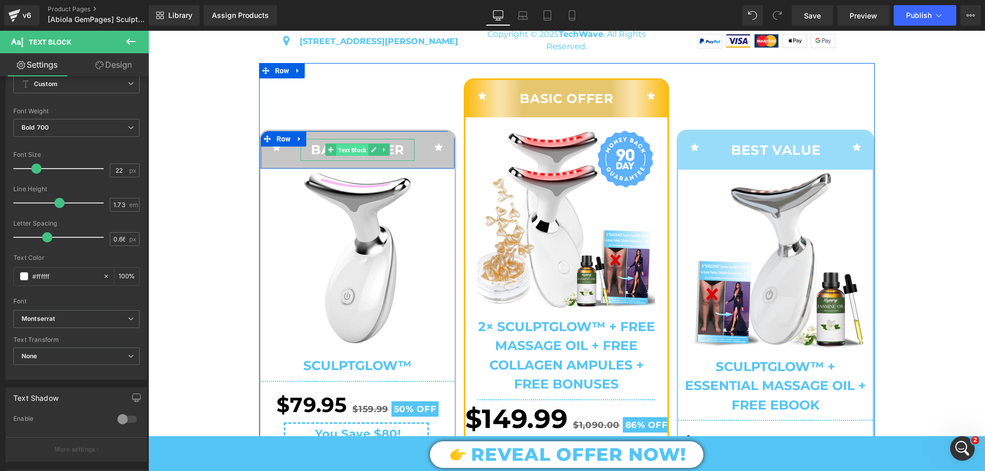
click at [339, 156] on span "Text Block" at bounding box center [352, 150] width 32 height 12
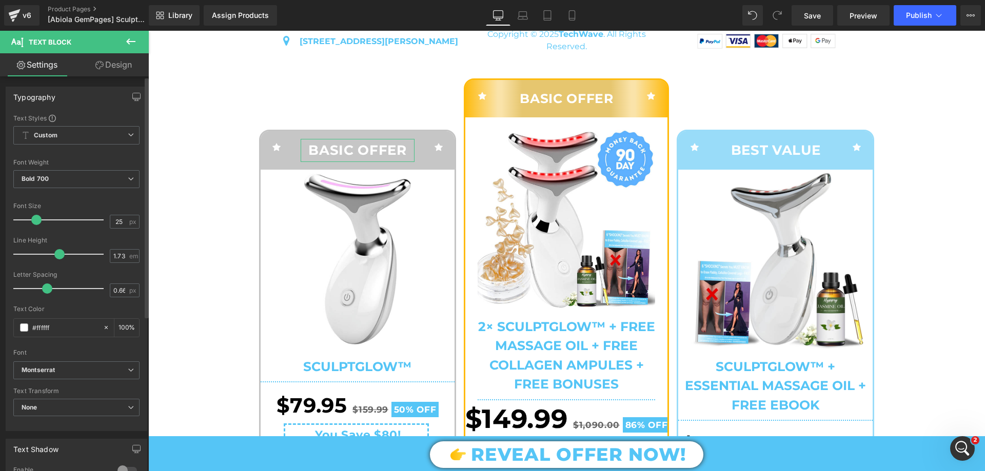
click at [37, 218] on span at bounding box center [36, 220] width 10 height 10
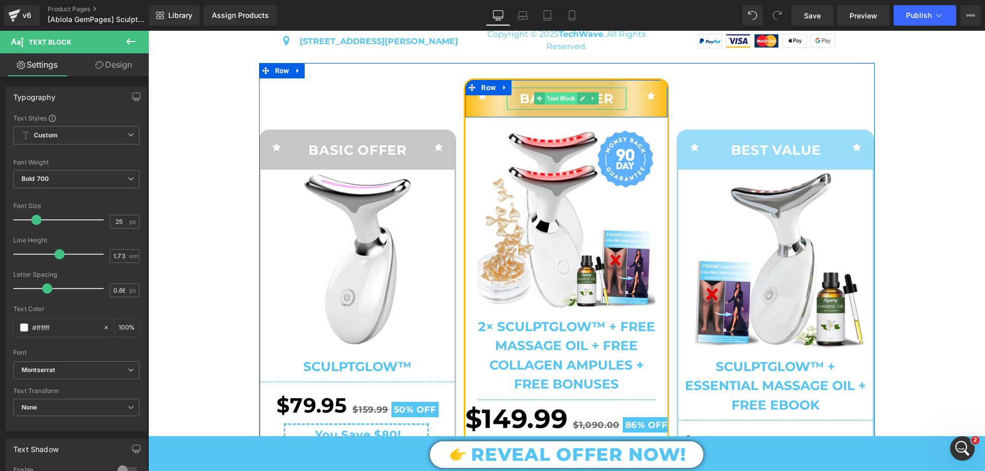
click at [548, 105] on span "Text Block" at bounding box center [561, 98] width 32 height 12
click at [580, 102] on icon at bounding box center [582, 98] width 5 height 5
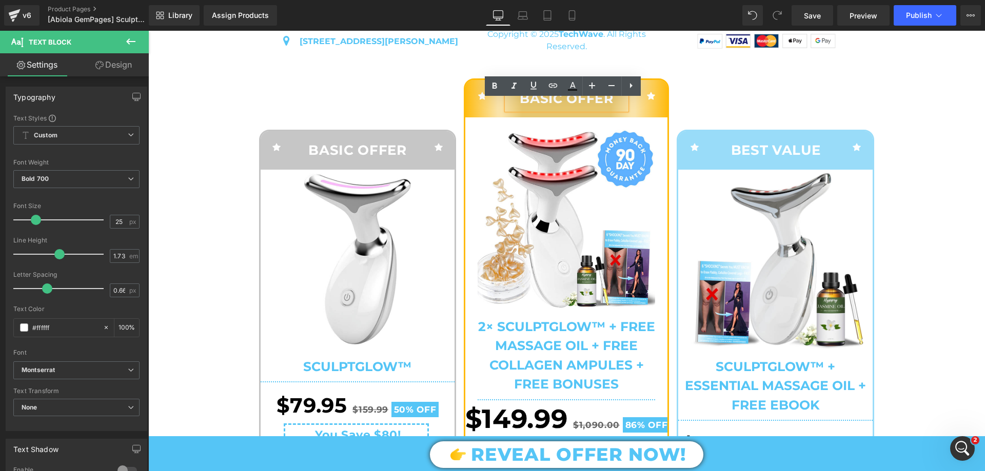
click at [522, 109] on p "BASIC OFFER" at bounding box center [567, 99] width 120 height 22
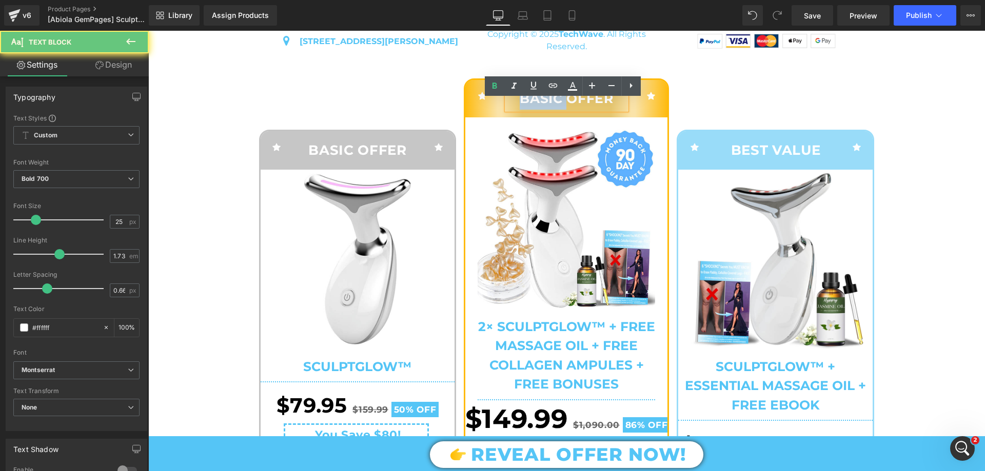
click at [522, 109] on p "BASIC OFFER" at bounding box center [567, 99] width 120 height 22
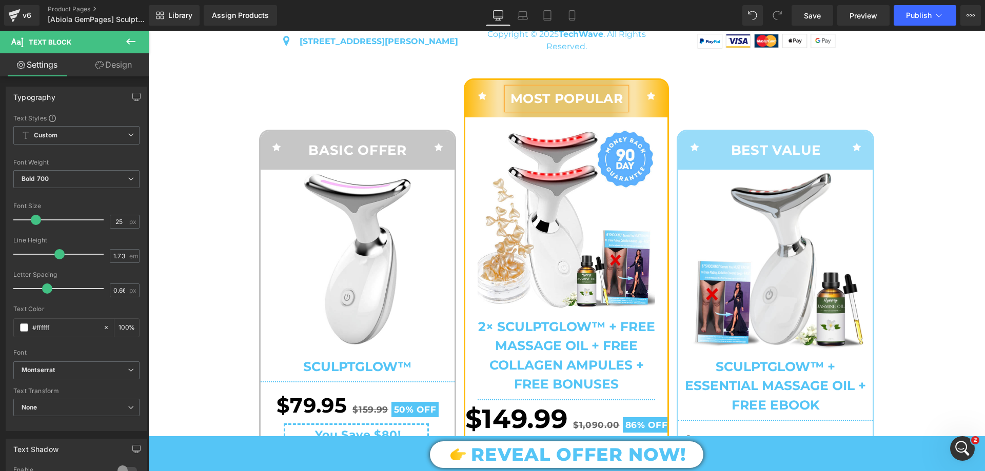
click at [544, 105] on p "MOST POPULAR" at bounding box center [567, 99] width 120 height 22
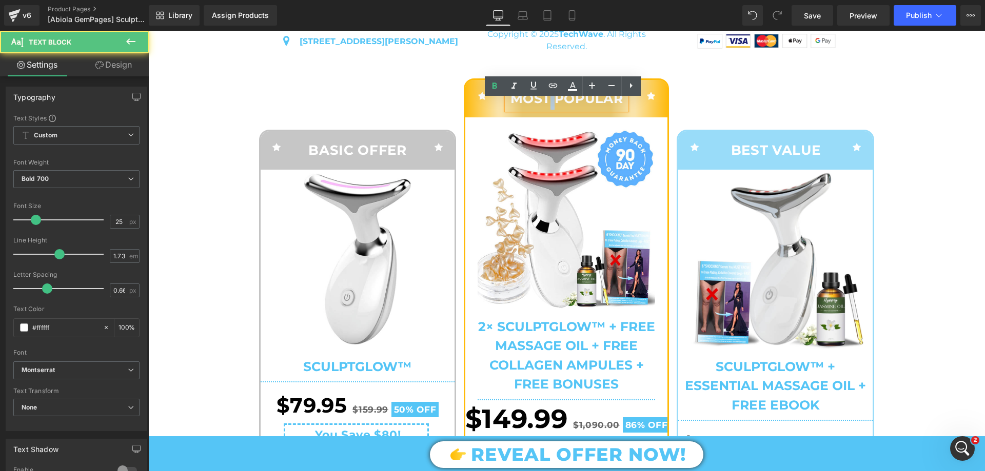
click at [544, 105] on p "MOST POPULAR" at bounding box center [567, 99] width 120 height 22
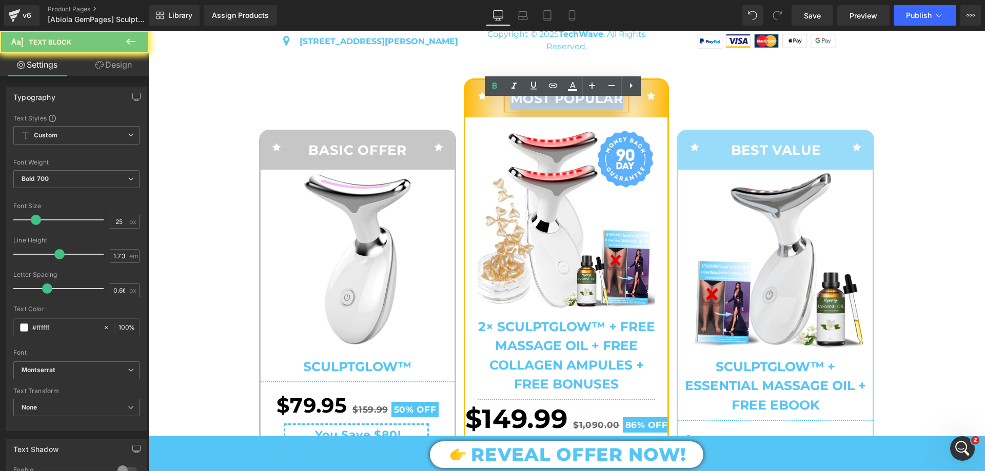
click at [544, 105] on p "MOST POPULAR" at bounding box center [567, 99] width 120 height 22
click at [398, 94] on div "Icon BASIC OFFER Text Block Icon Row Sale Off (P) Image SculptGlow™ (P) Title S…" at bounding box center [361, 365] width 205 height 575
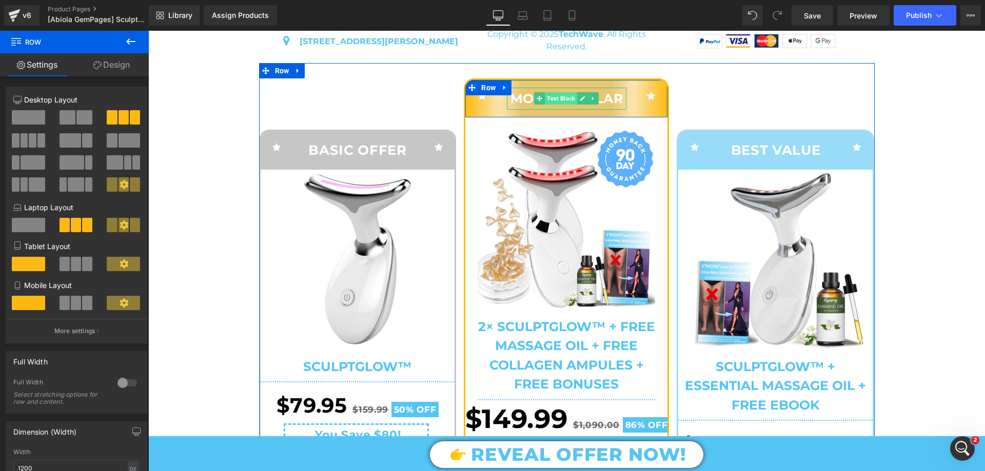
click at [561, 105] on span "Text Block" at bounding box center [561, 98] width 32 height 12
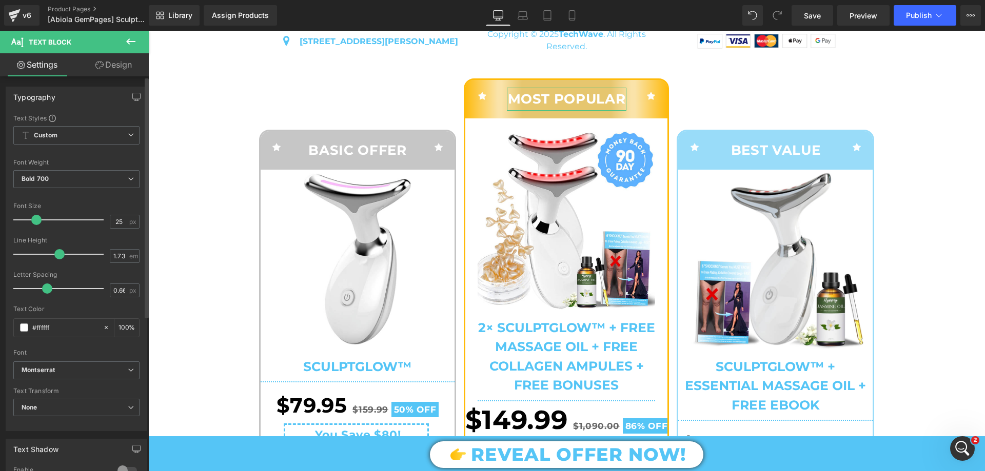
click at [36, 220] on span at bounding box center [36, 220] width 10 height 10
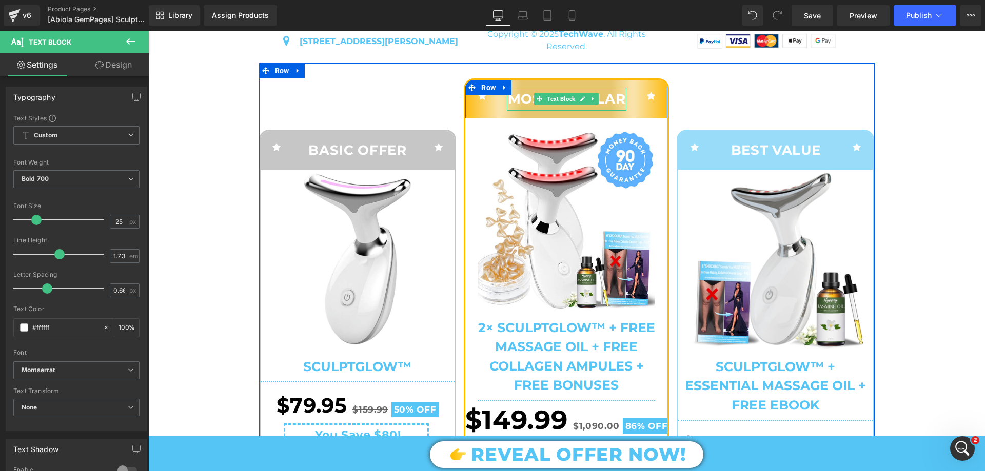
click at [529, 111] on p "MOST POPULAR" at bounding box center [567, 99] width 120 height 23
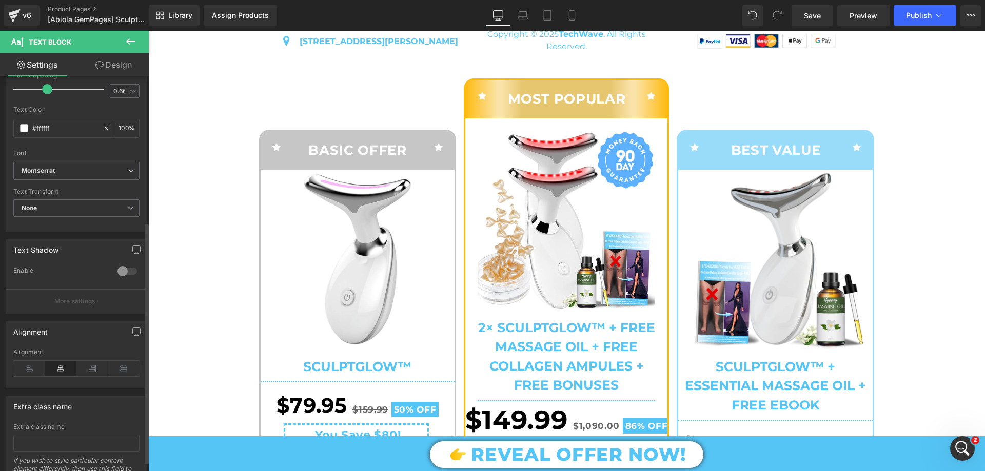
scroll to position [254, 0]
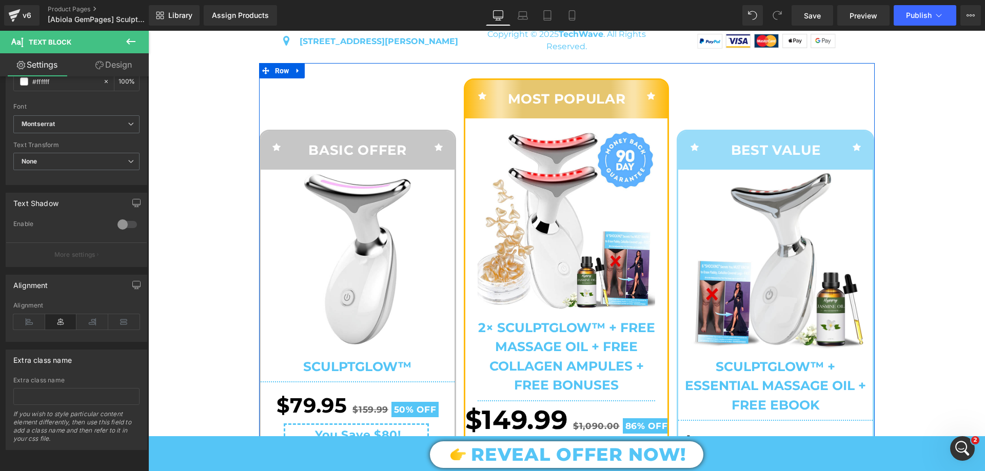
click at [358, 96] on div "Icon BASIC OFFER Text Block Icon Row Sale Off (P) Image SculptGlow™ (P) Title S…" at bounding box center [361, 365] width 205 height 575
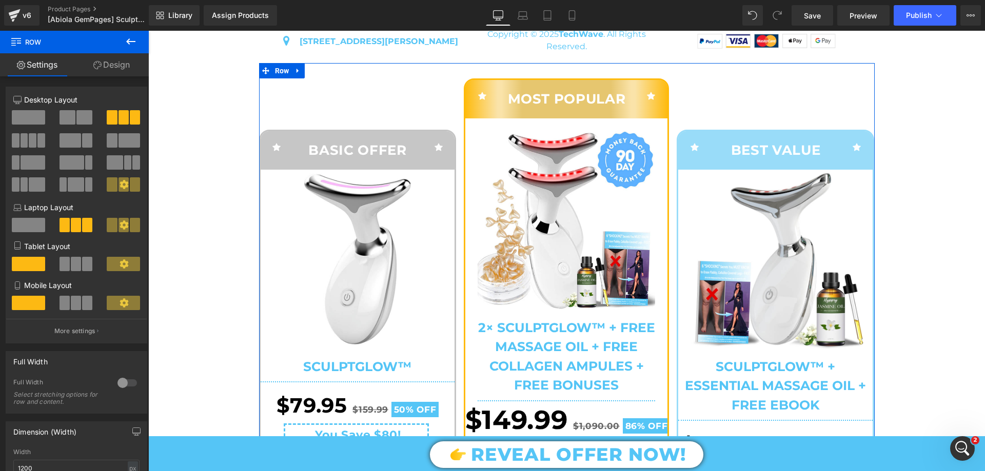
click at [515, 111] on p "MOST POPULAR" at bounding box center [567, 99] width 120 height 23
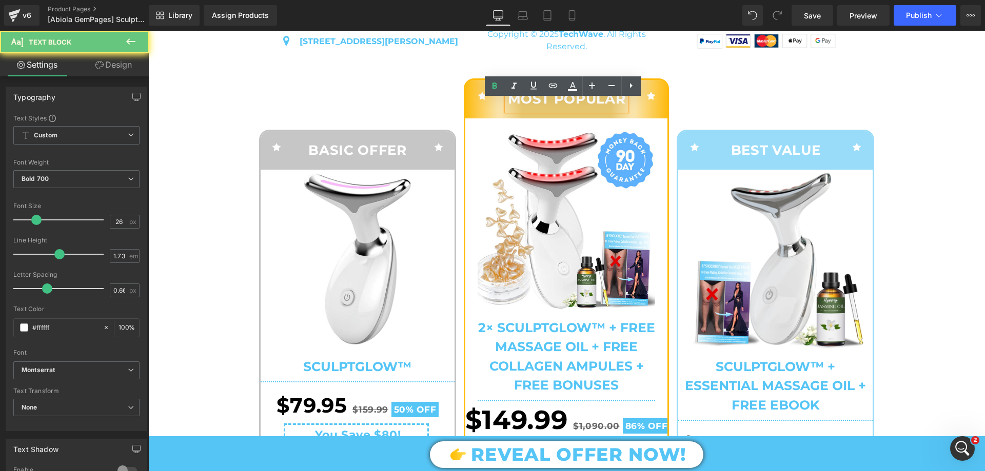
click at [515, 111] on p "MOST POPULAR" at bounding box center [567, 99] width 120 height 23
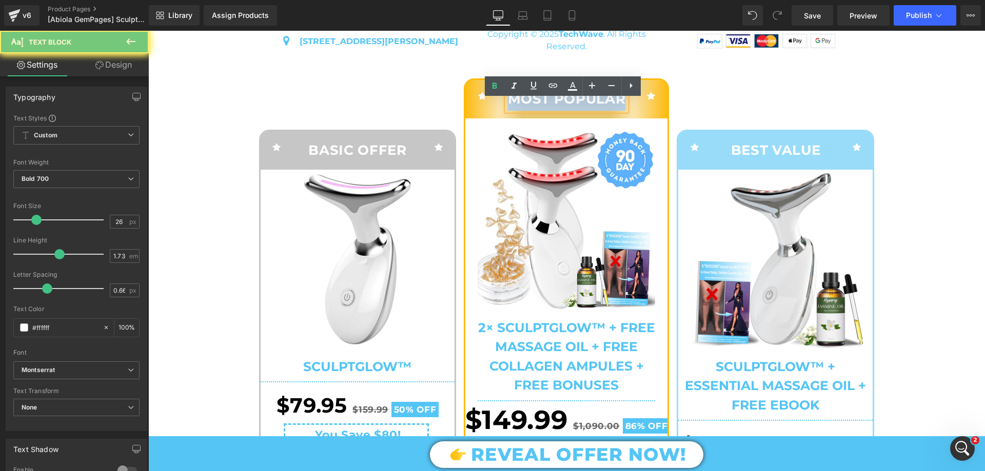
click at [515, 111] on p "MOST POPULAR" at bounding box center [567, 99] width 120 height 23
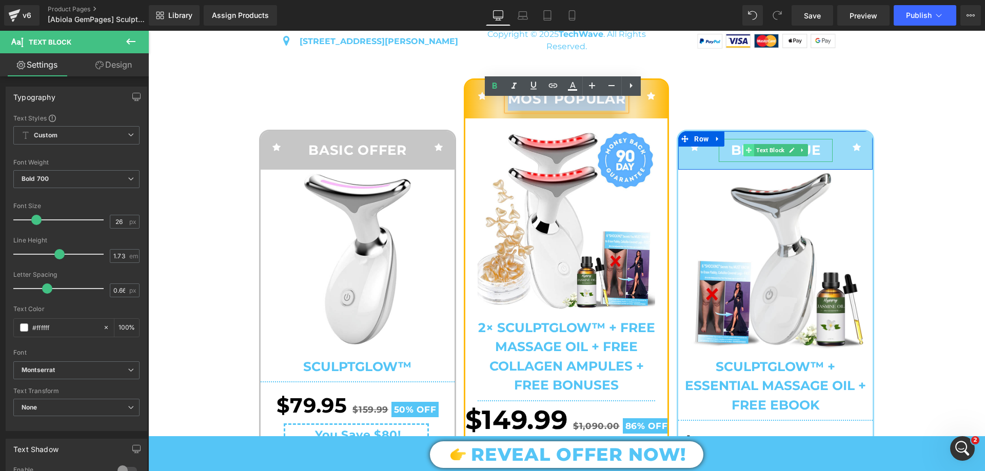
click at [743, 156] on span at bounding box center [748, 150] width 11 height 12
click at [429, 111] on div "Icon BASIC OFFER Text Block Icon Row Sale Off (P) Image SculptGlow™ (P) Title S…" at bounding box center [361, 365] width 205 height 575
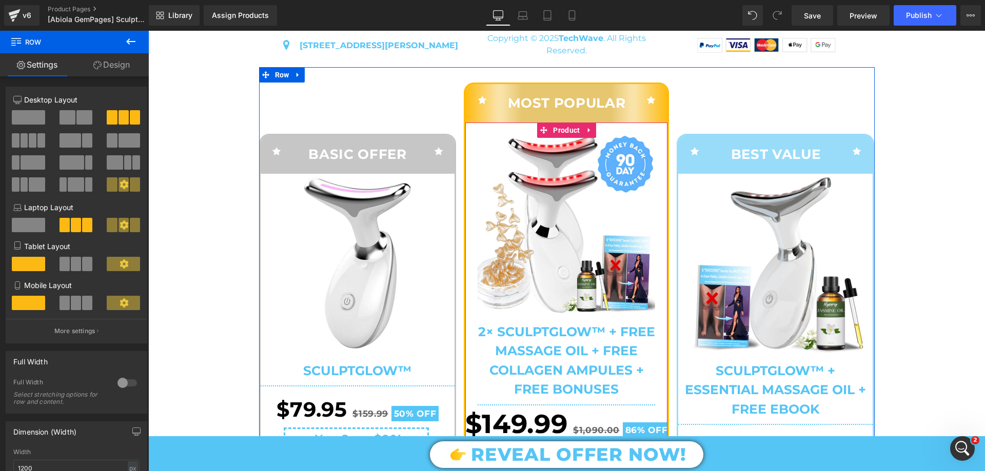
scroll to position [4176, 0]
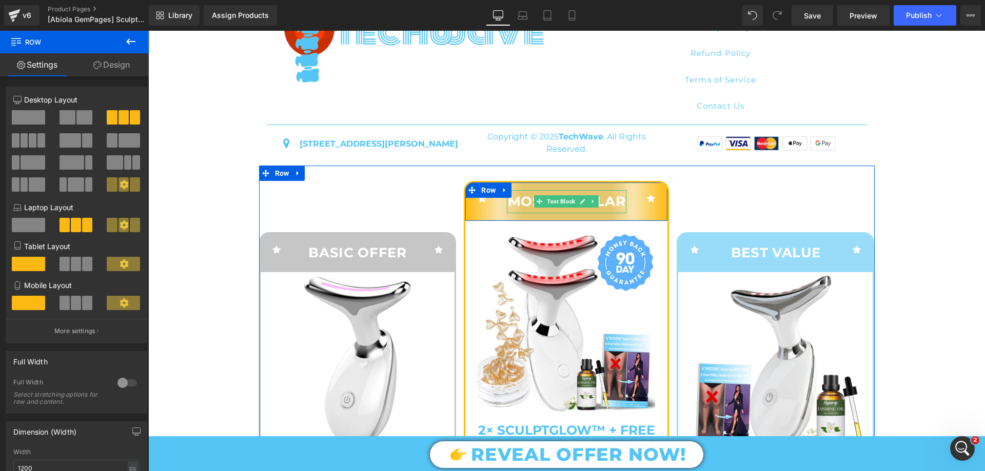
click at [545, 208] on span "Text Block" at bounding box center [561, 201] width 32 height 12
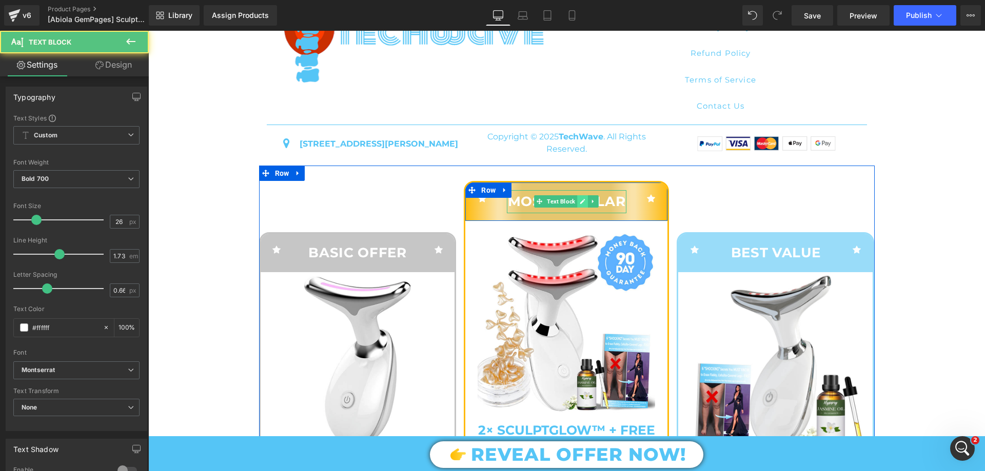
click at [578, 208] on link at bounding box center [583, 201] width 11 height 12
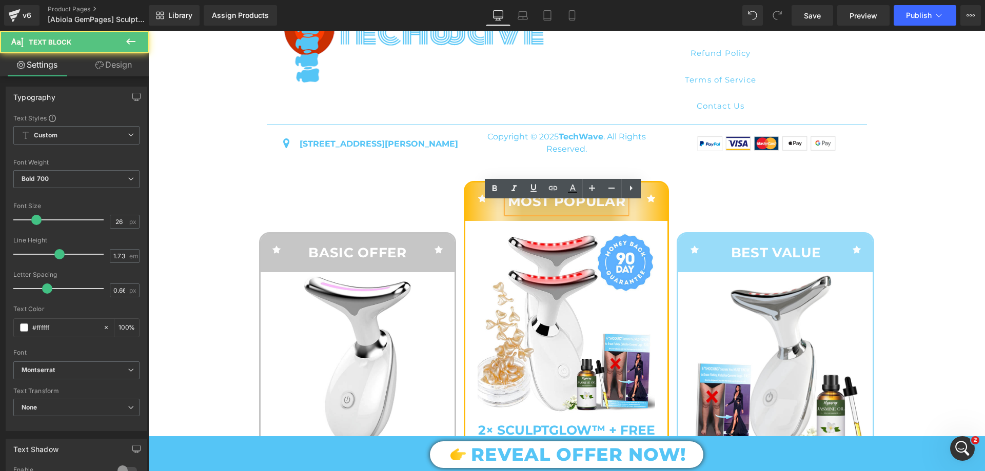
click at [509, 211] on p "MOST POPULAR" at bounding box center [567, 201] width 120 height 23
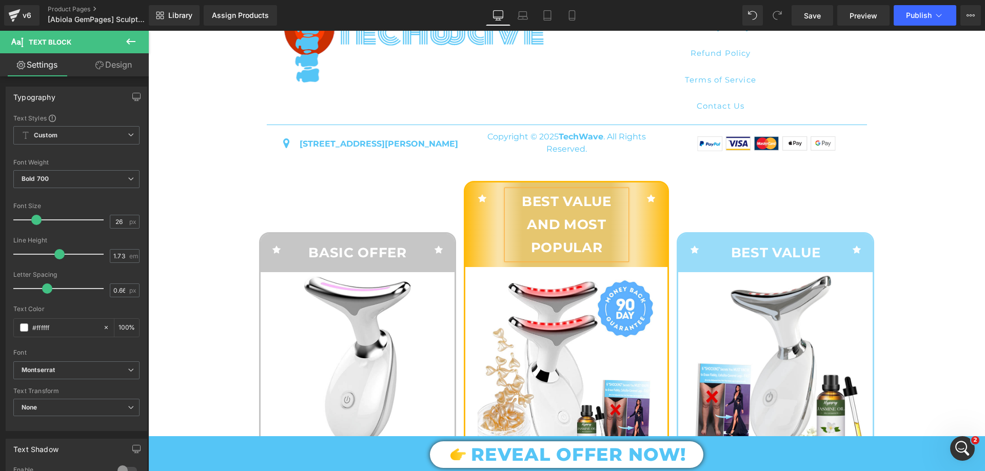
click at [373, 211] on div "Icon BASIC OFFER Text Block Icon Row Sale Off (P) Image SculptGlow™ (P) Title S…" at bounding box center [361, 468] width 205 height 575
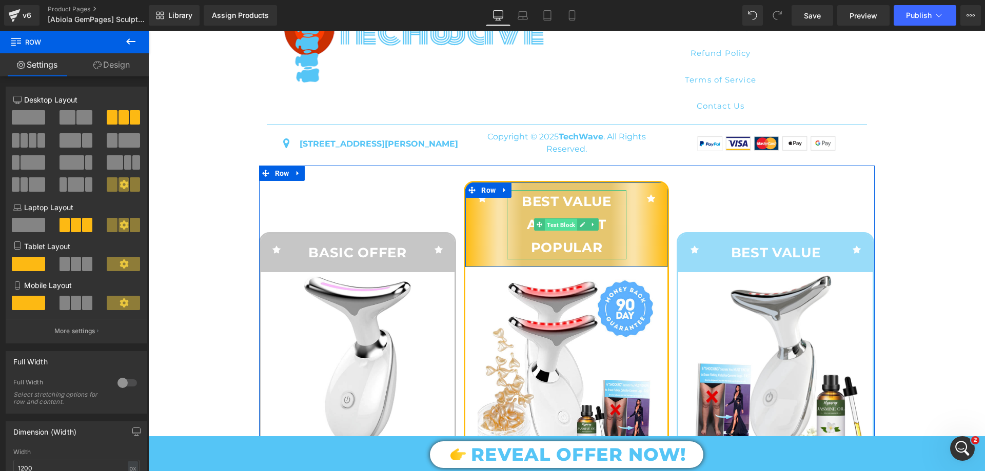
click at [548, 231] on span "Text Block" at bounding box center [561, 225] width 32 height 12
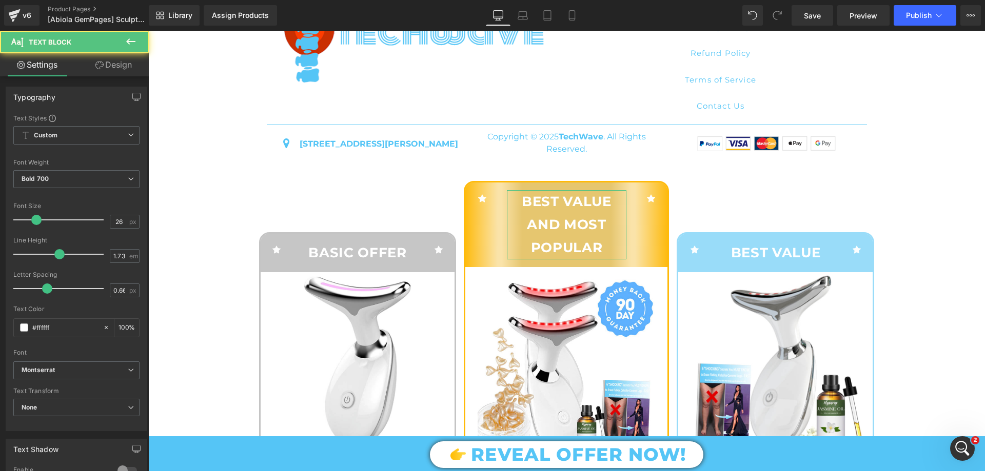
click at [125, 67] on link "Design" at bounding box center [113, 64] width 74 height 23
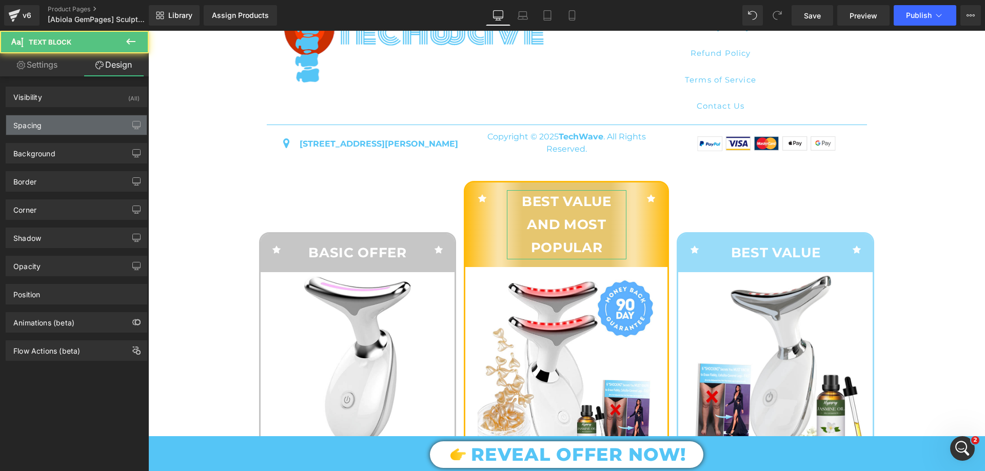
click at [52, 129] on div "Spacing" at bounding box center [76, 124] width 141 height 19
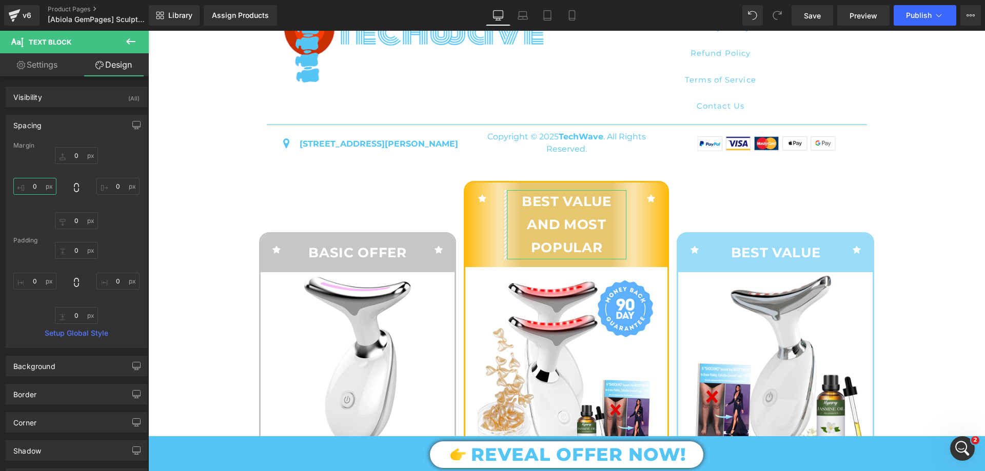
click at [32, 189] on input "text" at bounding box center [34, 186] width 43 height 17
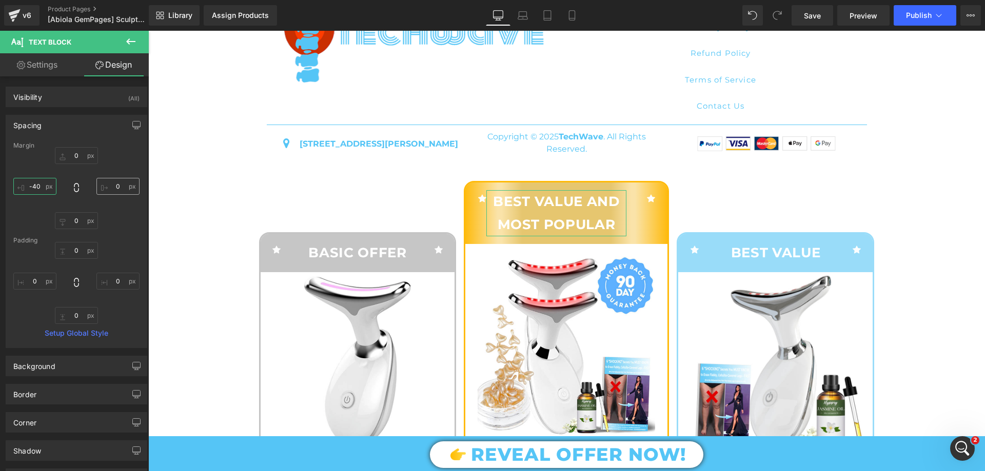
type input "-40"
click at [116, 182] on input "text" at bounding box center [117, 186] width 43 height 17
type input "-40"
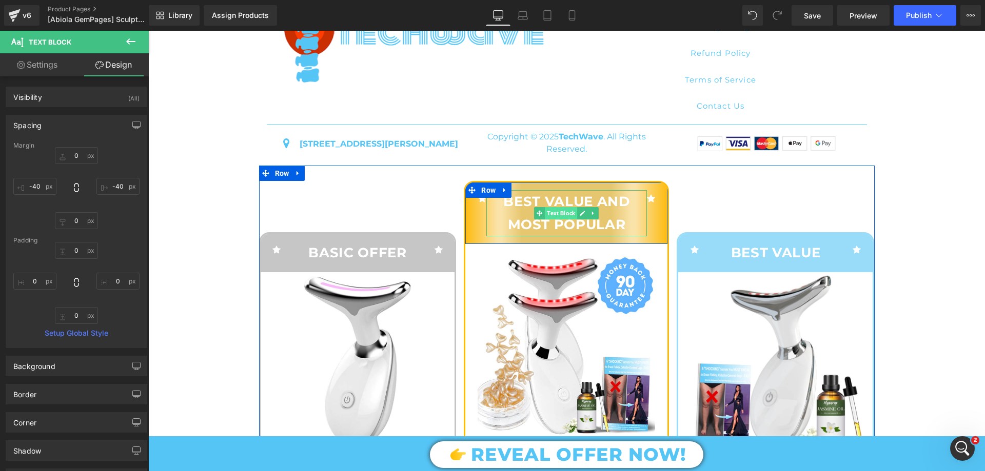
click at [559, 220] on span "Text Block" at bounding box center [561, 213] width 32 height 12
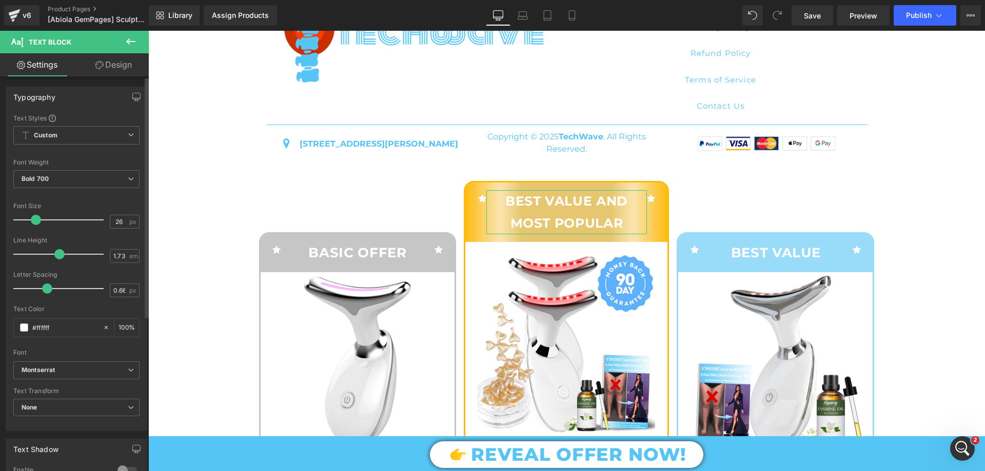
click at [36, 220] on span at bounding box center [36, 220] width 10 height 10
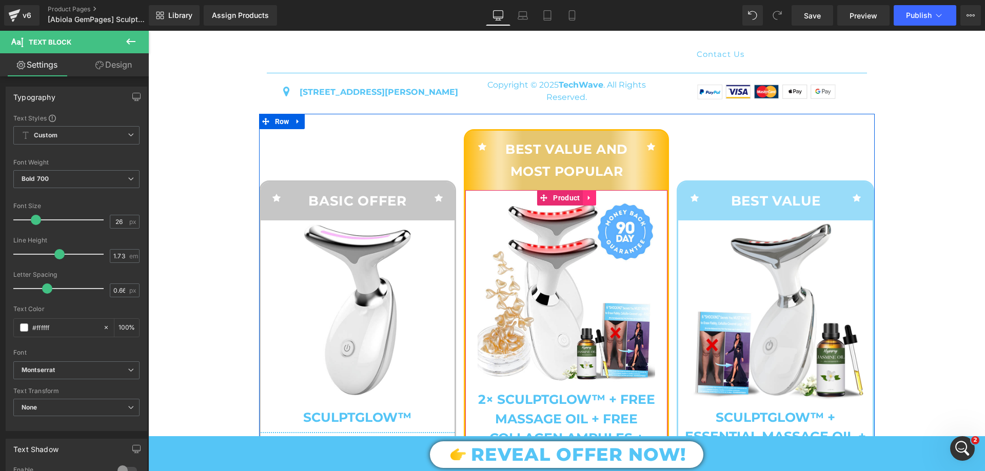
scroll to position [4227, 0]
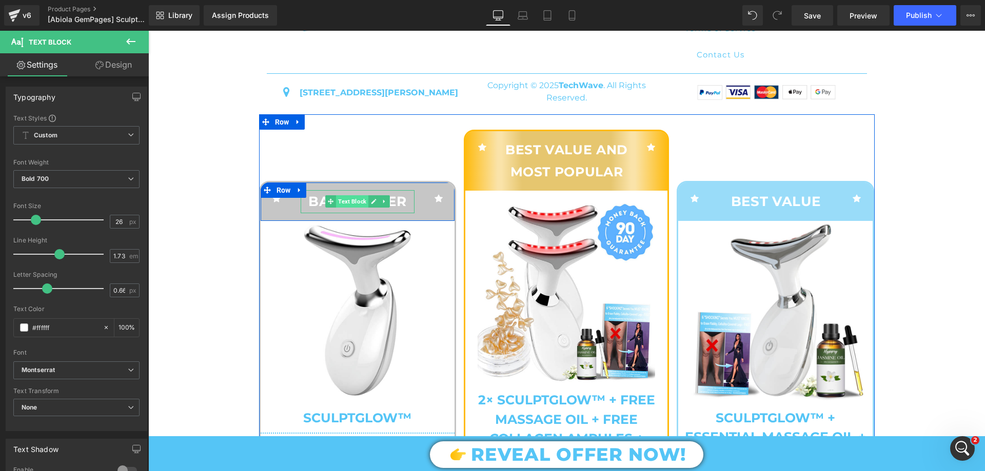
click at [339, 208] on span "Text Block" at bounding box center [352, 201] width 32 height 12
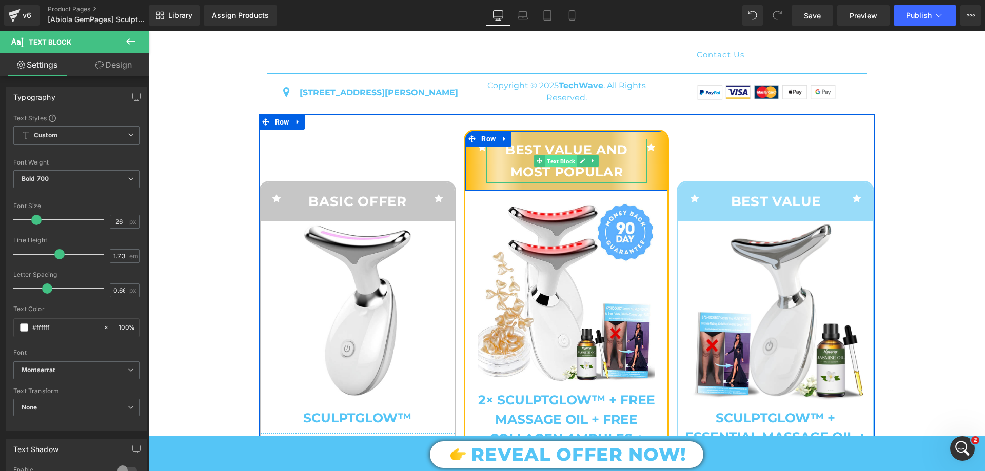
click at [552, 168] on span "Text Block" at bounding box center [561, 161] width 32 height 12
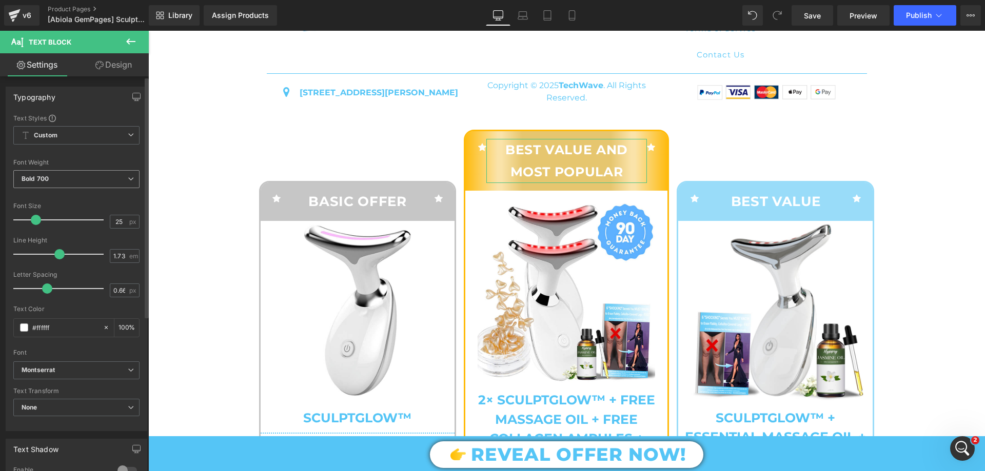
click at [91, 182] on span "Bold 700" at bounding box center [76, 179] width 126 height 18
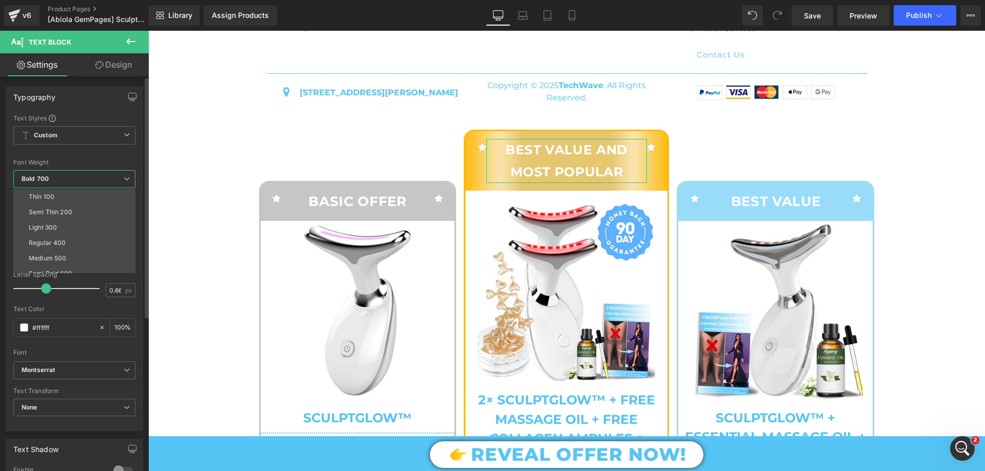
click at [91, 182] on span "Bold 700" at bounding box center [74, 179] width 122 height 18
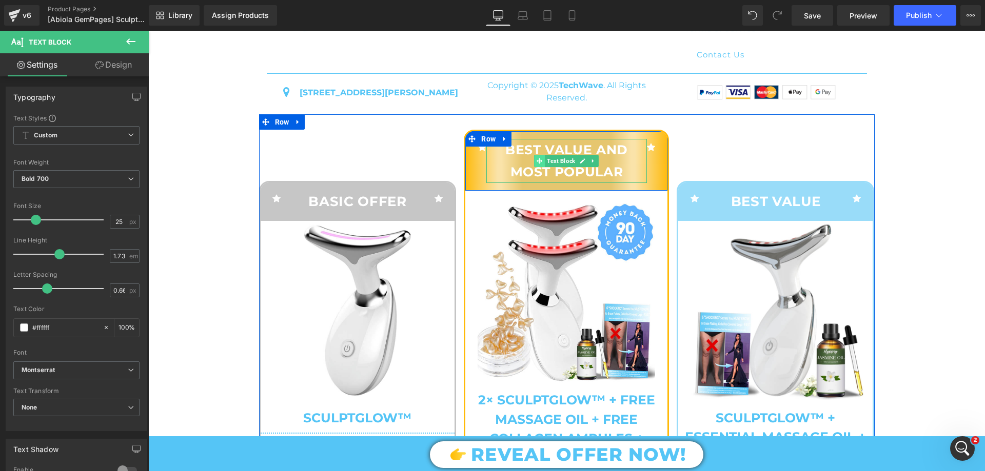
click at [539, 167] on span at bounding box center [539, 161] width 11 height 12
click at [547, 168] on span "Text Block" at bounding box center [561, 161] width 32 height 12
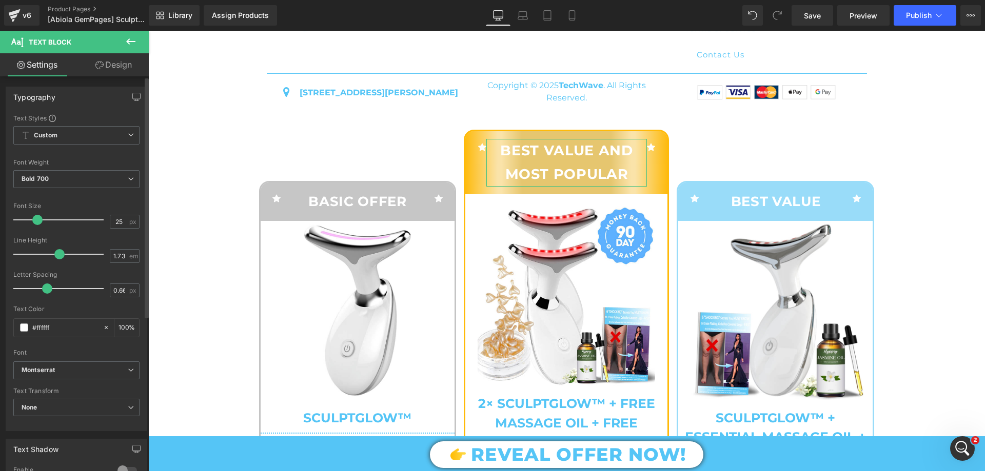
click at [36, 217] on span at bounding box center [37, 220] width 10 height 10
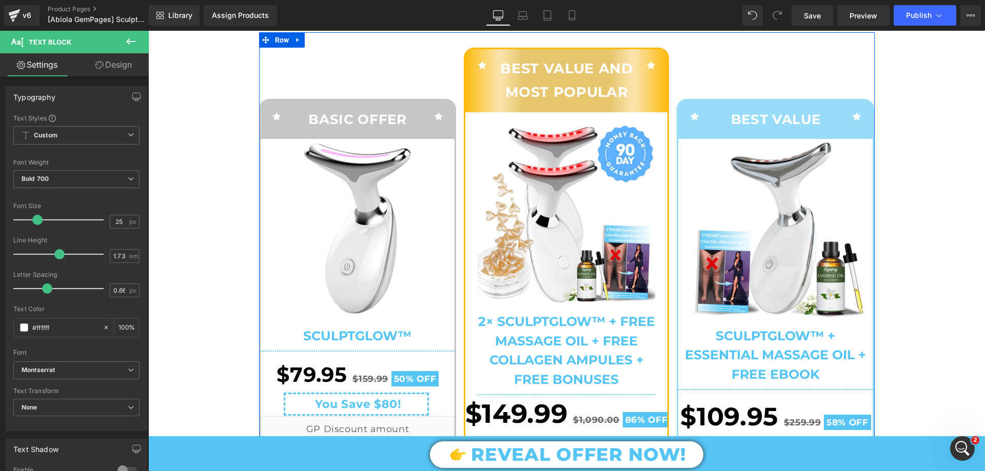
scroll to position [4304, 0]
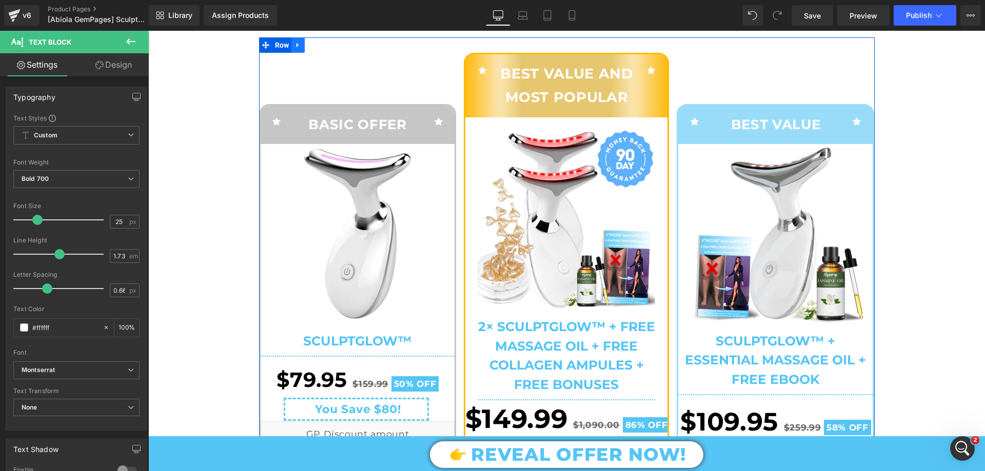
click at [294, 49] on icon at bounding box center [297, 45] width 7 height 8
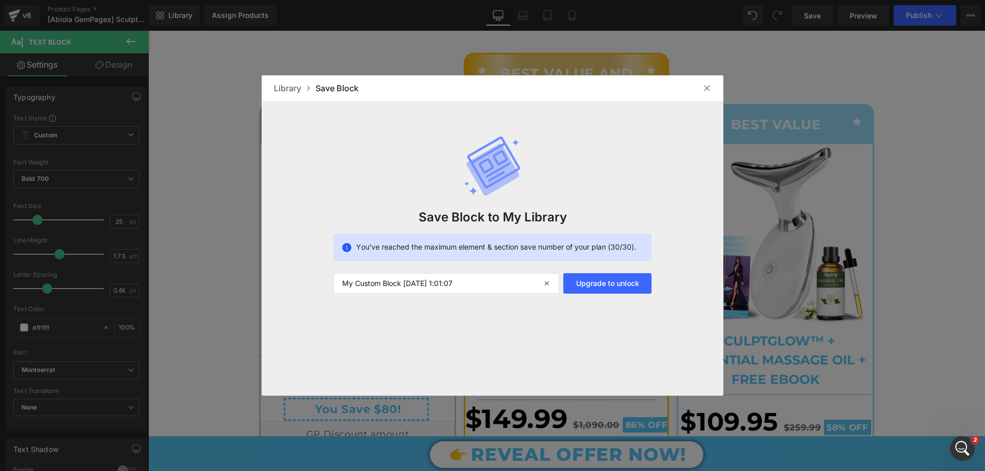
drag, startPoint x: 554, startPoint y: 57, endPoint x: 703, endPoint y: 88, distance: 151.4
click at [703, 88] on img at bounding box center [707, 88] width 8 height 8
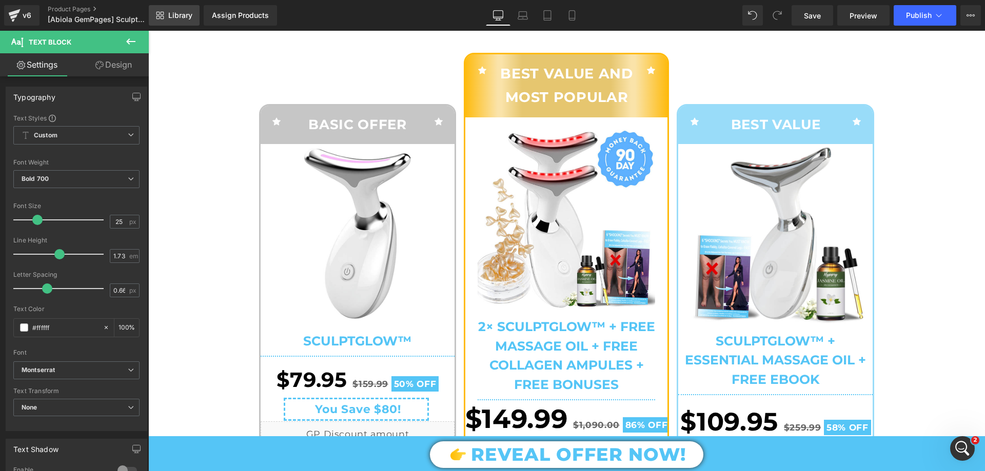
click at [170, 17] on span "Library" at bounding box center [180, 15] width 24 height 9
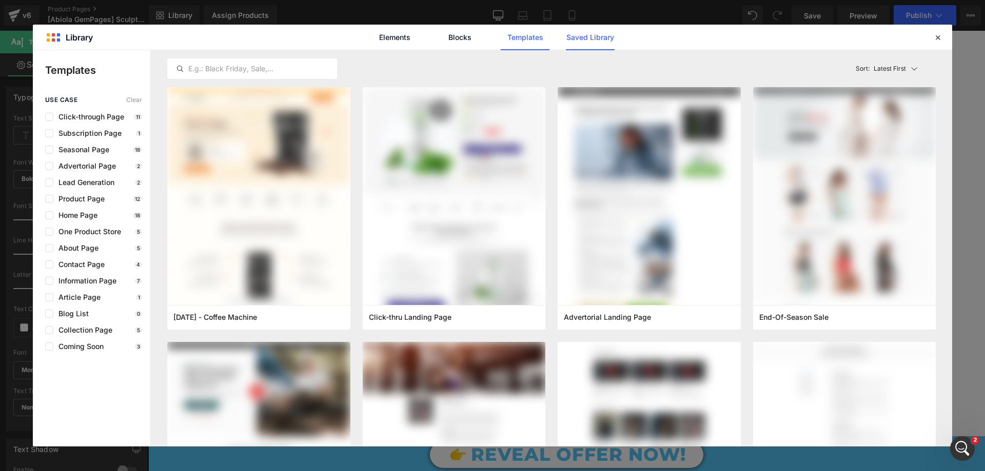
click at [589, 44] on link "Saved Library" at bounding box center [590, 38] width 49 height 26
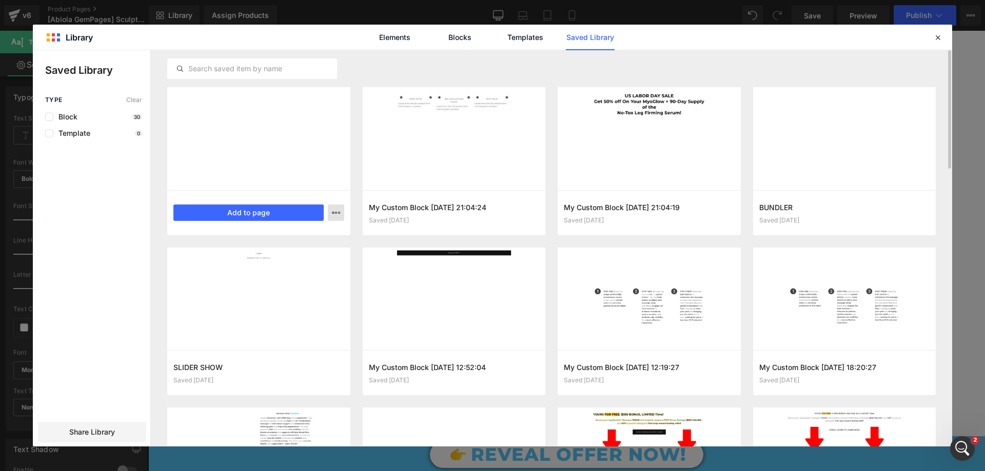
click at [333, 216] on icon "button" at bounding box center [336, 213] width 8 height 8
click at [296, 261] on div "Delete" at bounding box center [285, 258] width 117 height 22
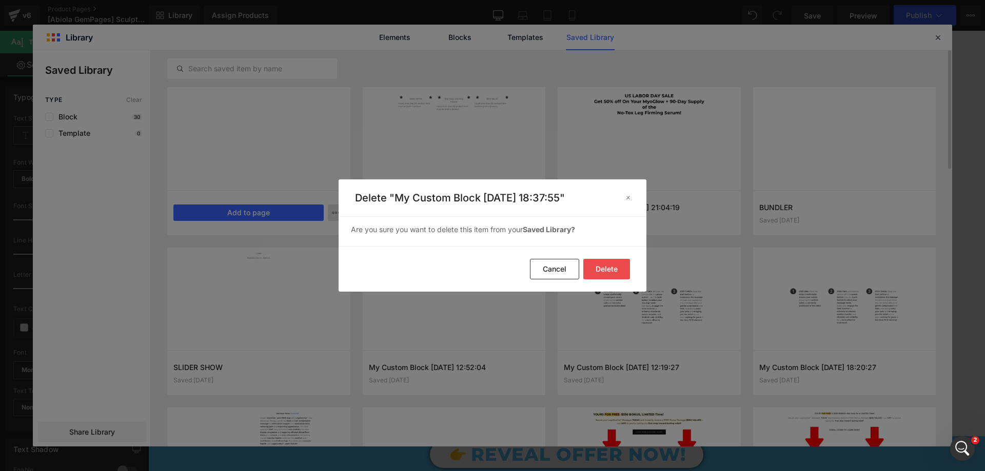
click at [618, 254] on footer "Delete Cancel" at bounding box center [493, 269] width 308 height 46
click at [611, 264] on button "Delete" at bounding box center [606, 269] width 47 height 21
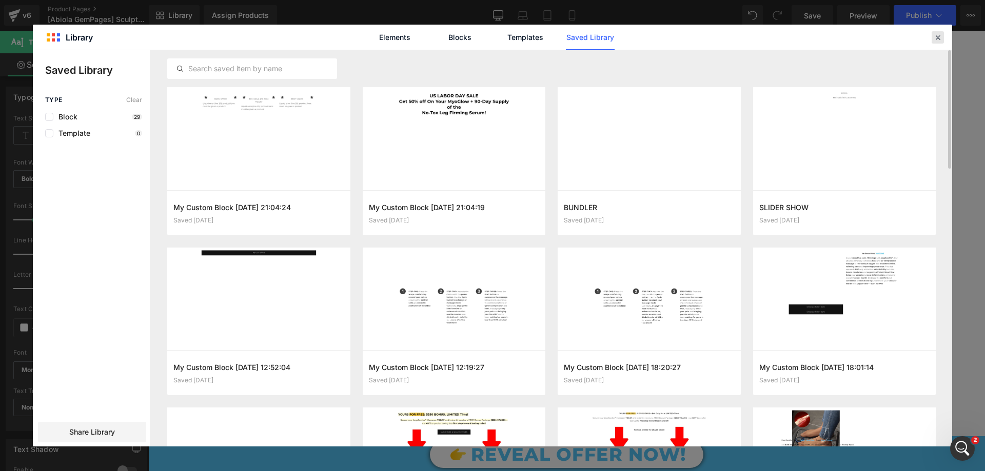
click at [937, 38] on icon at bounding box center [937, 37] width 9 height 9
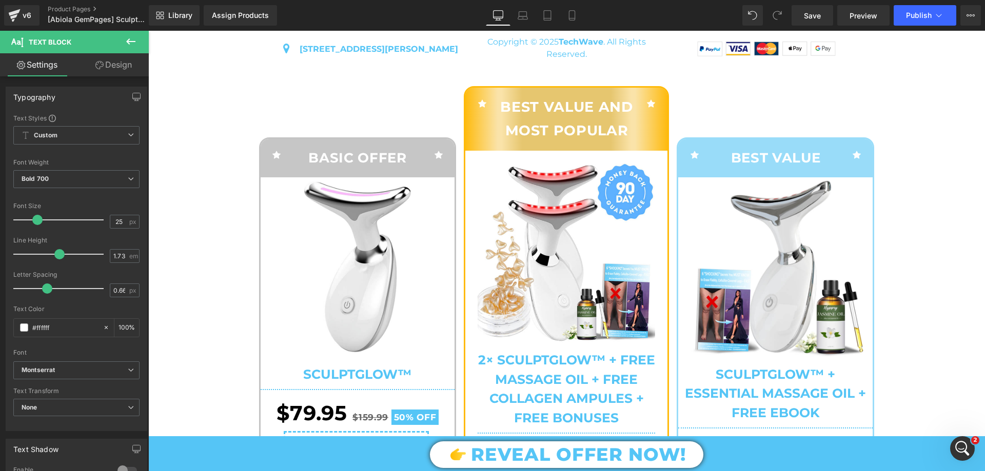
scroll to position [4253, 0]
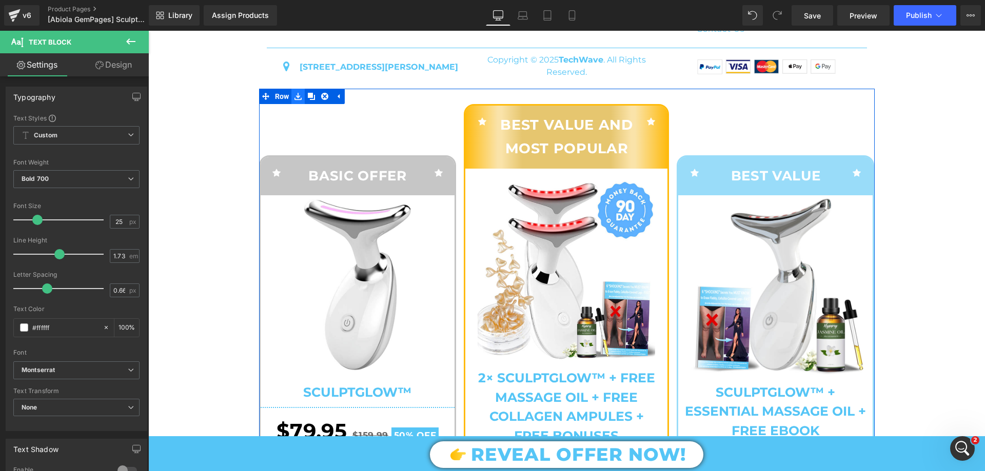
click at [297, 100] on icon at bounding box center [297, 96] width 7 height 8
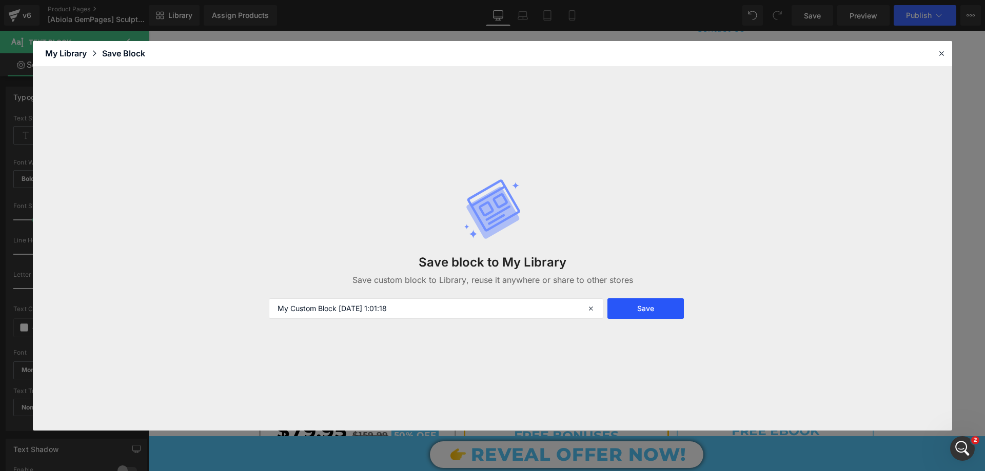
click at [645, 303] on button "Save" at bounding box center [645, 309] width 76 height 21
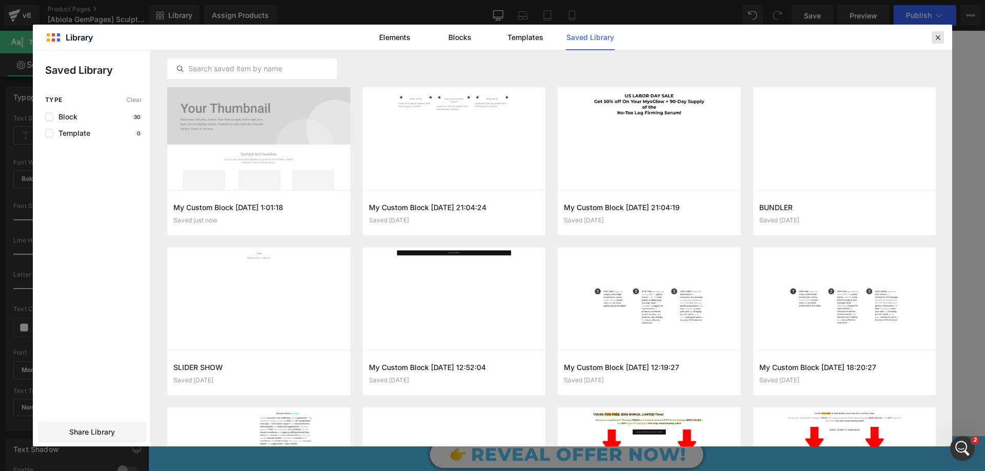
click at [940, 33] on icon at bounding box center [937, 37] width 9 height 9
